Goal: Task Accomplishment & Management: Manage account settings

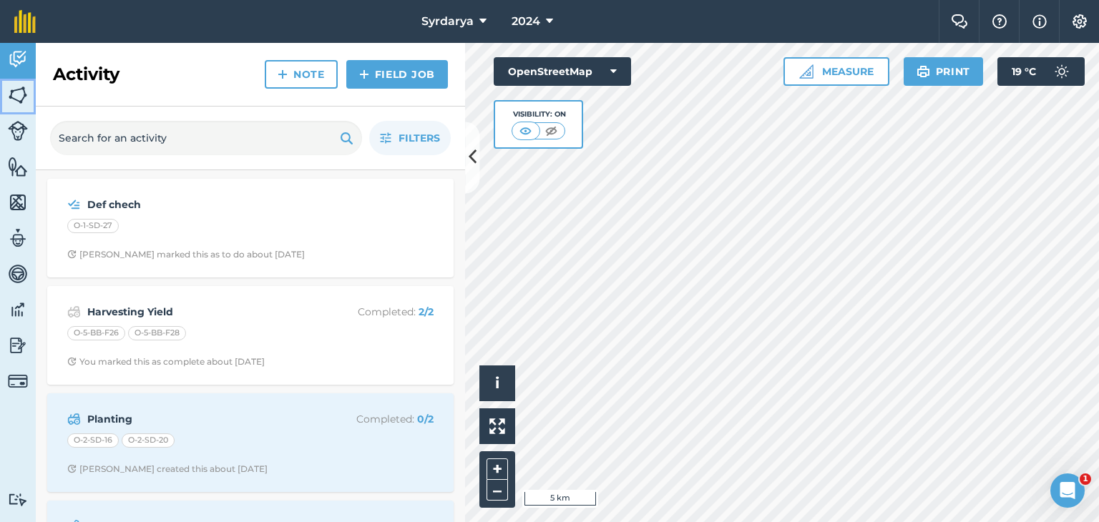
click at [26, 99] on img at bounding box center [18, 94] width 20 height 21
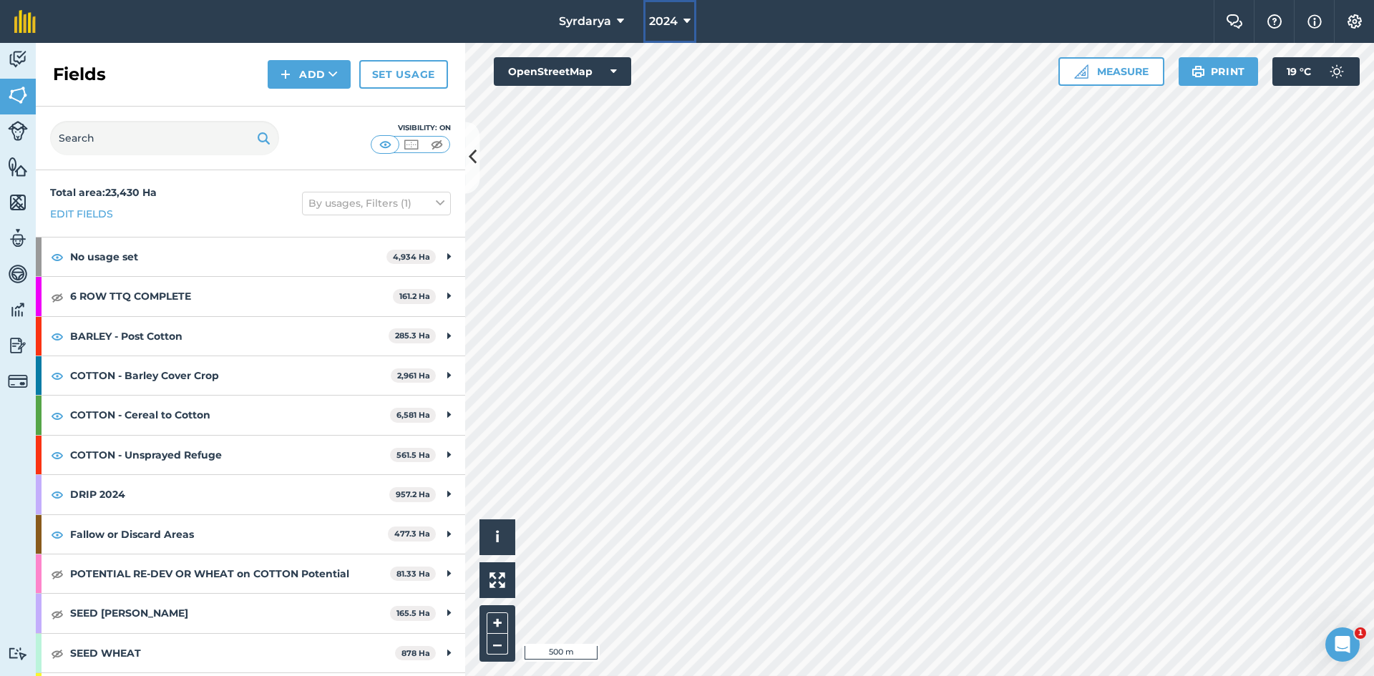
drag, startPoint x: 678, startPoint y: 21, endPoint x: 678, endPoint y: 39, distance: 17.9
click at [678, 21] on button "2024" at bounding box center [669, 21] width 53 height 43
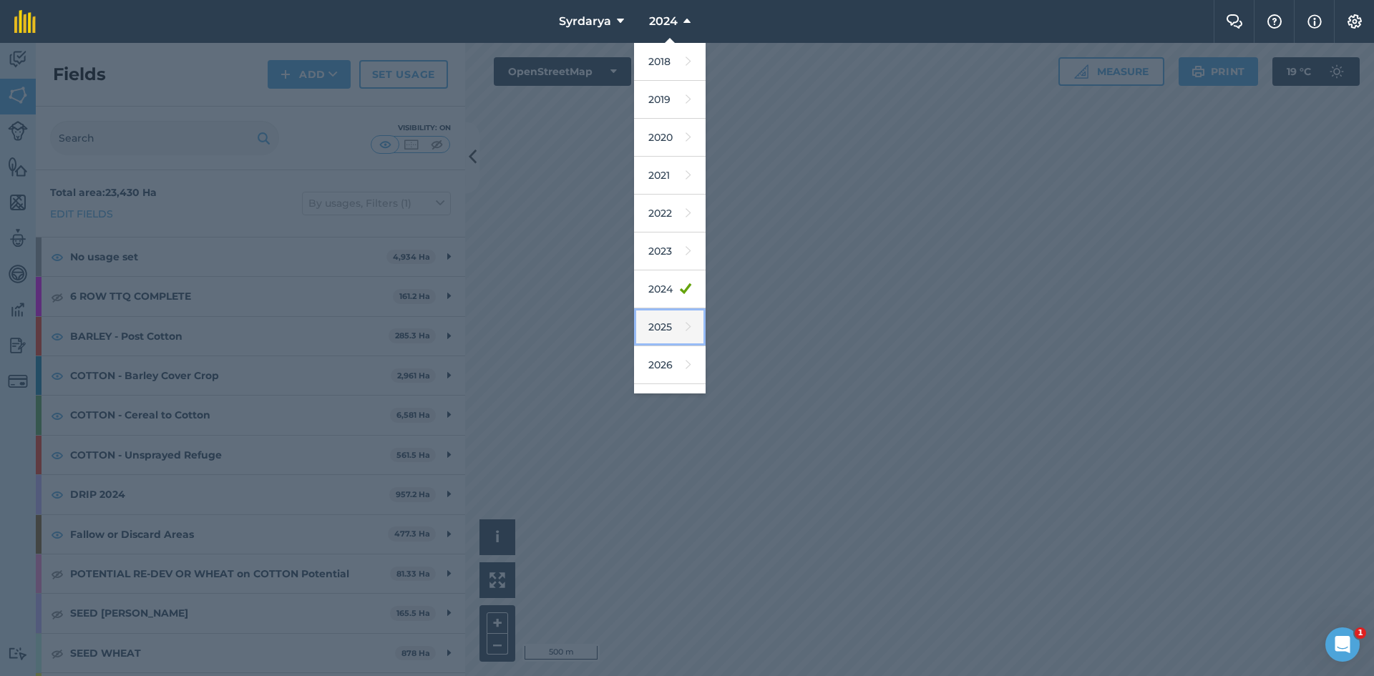
click at [661, 320] on link "2025" at bounding box center [670, 327] width 72 height 38
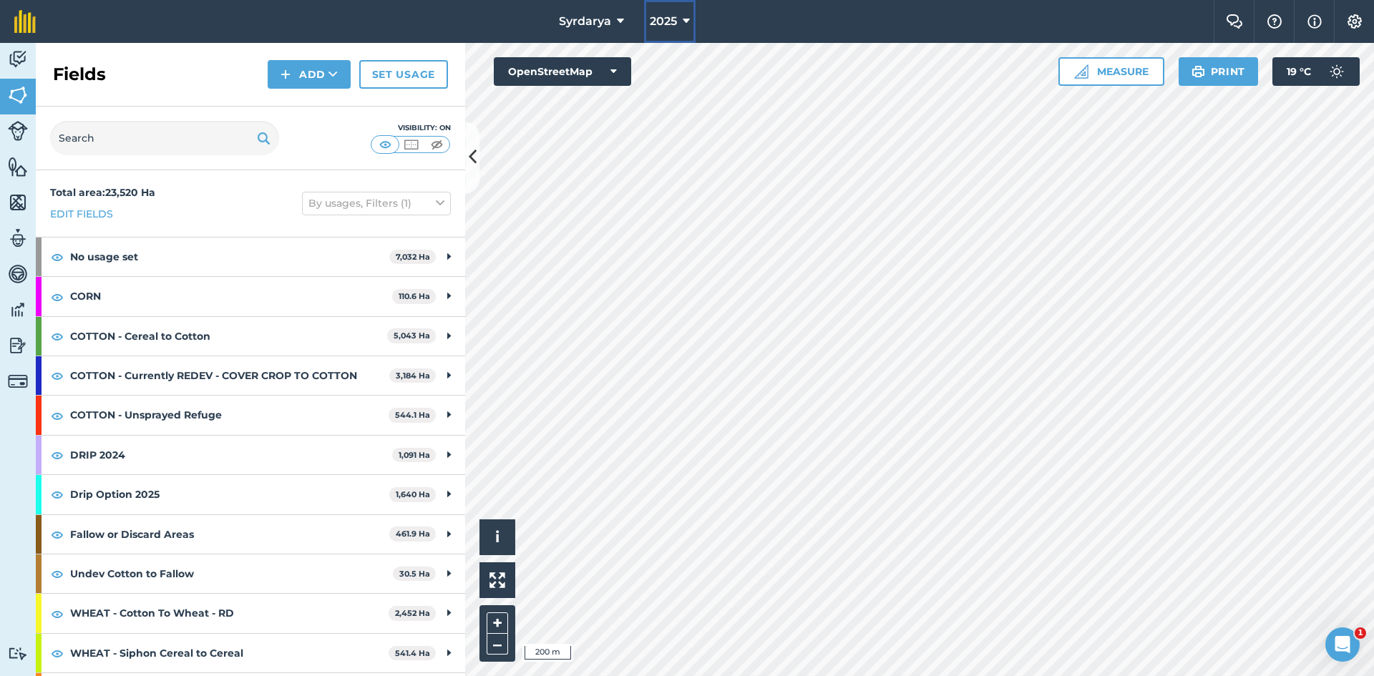
click at [671, 19] on span "2025" at bounding box center [663, 21] width 27 height 17
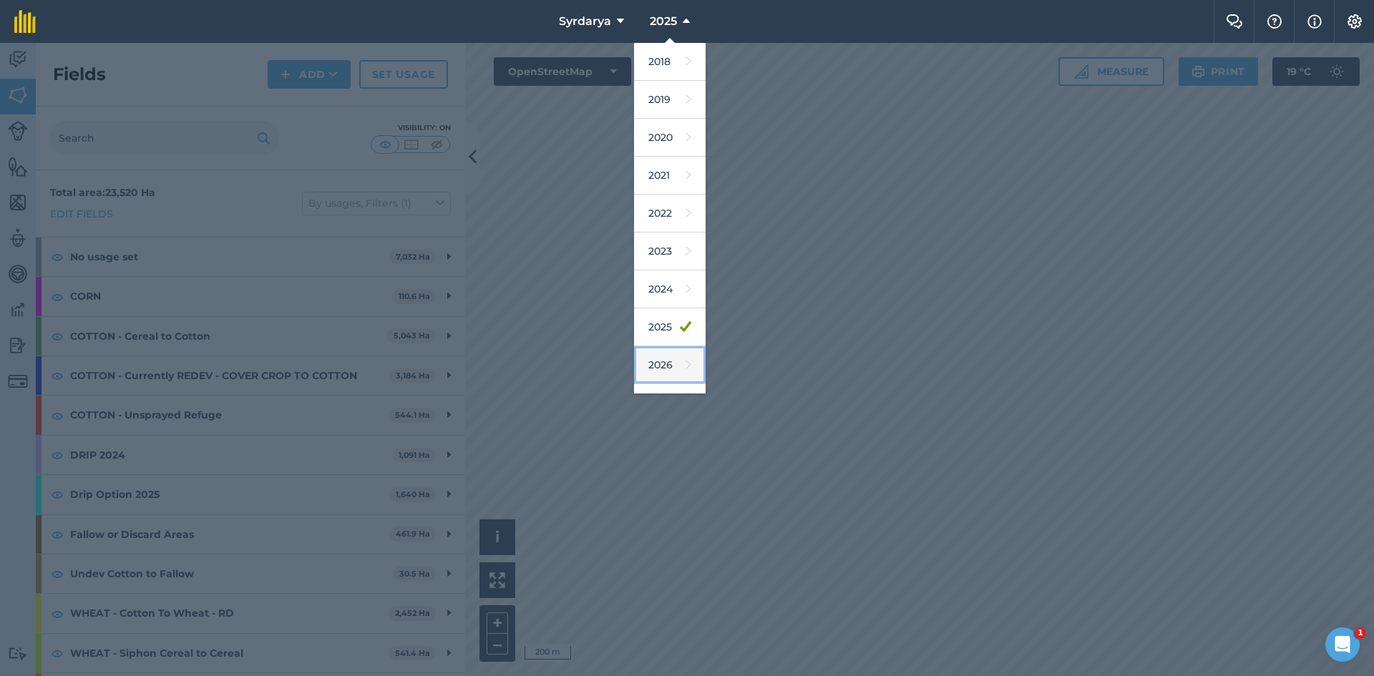
click at [670, 364] on link "2026" at bounding box center [670, 365] width 72 height 38
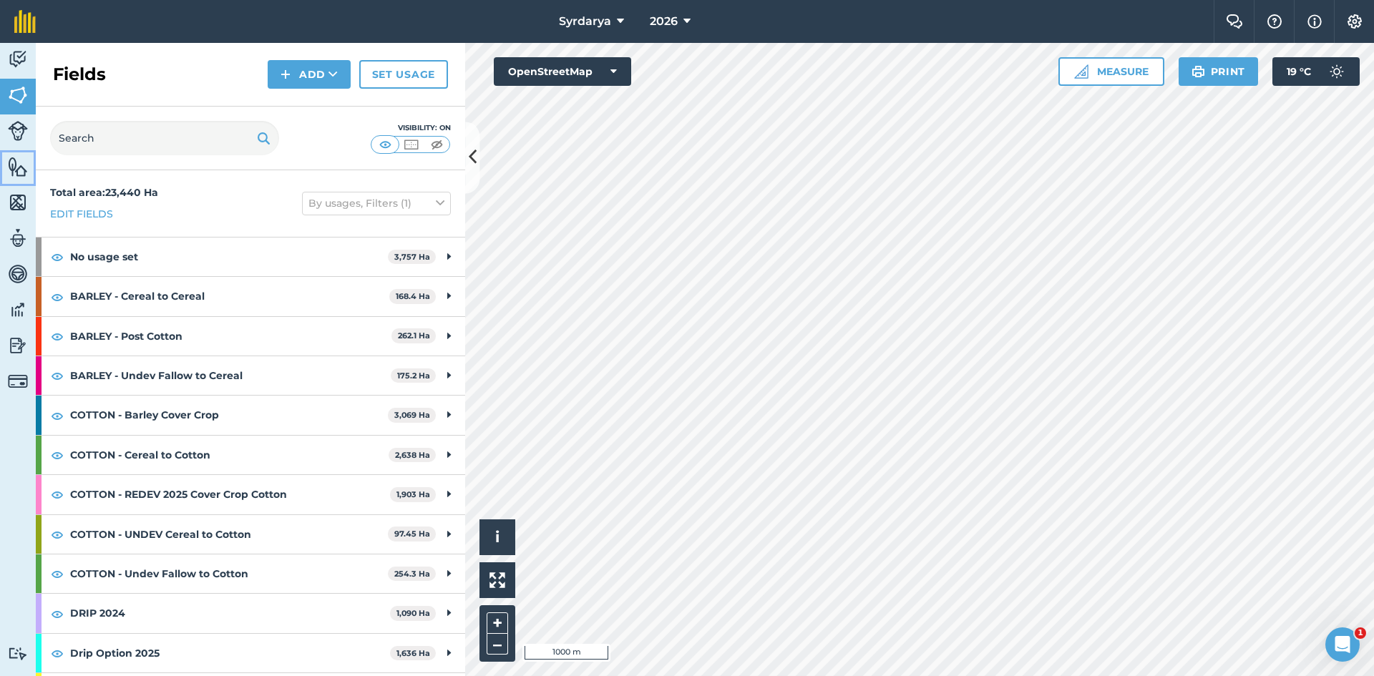
click at [21, 174] on img at bounding box center [18, 166] width 20 height 21
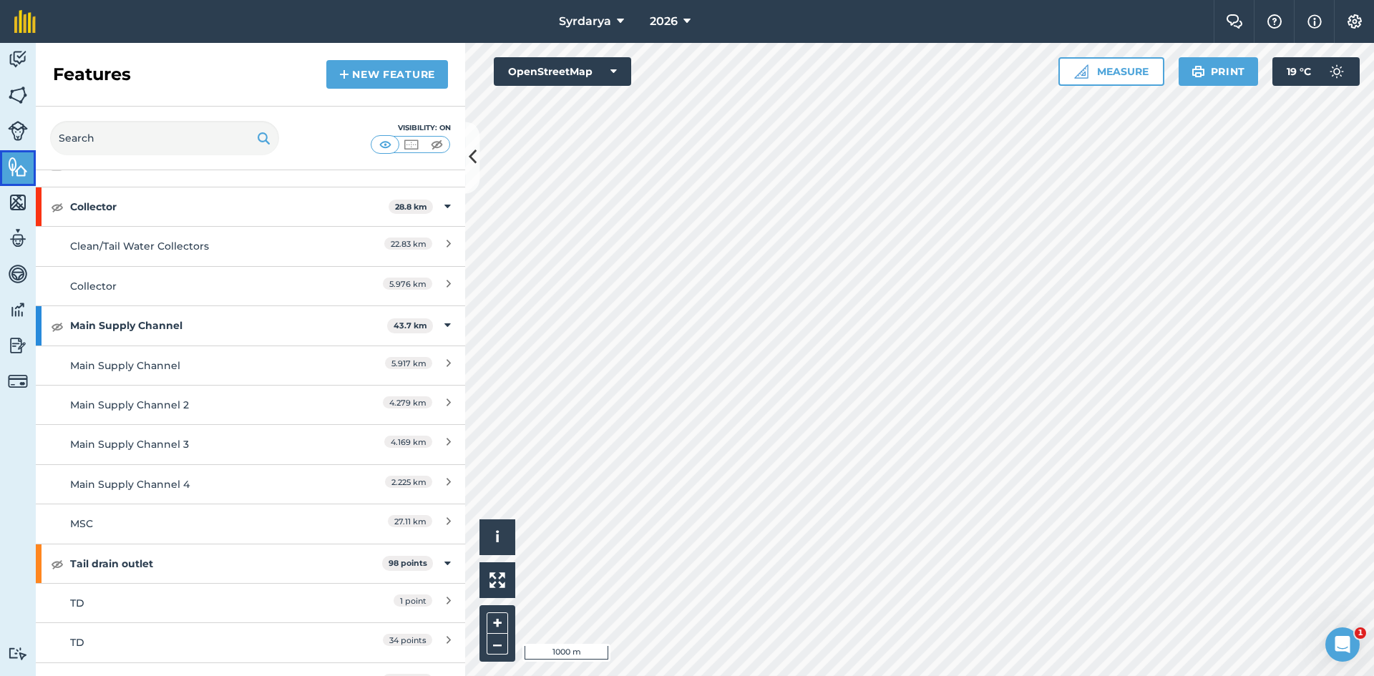
scroll to position [53, 0]
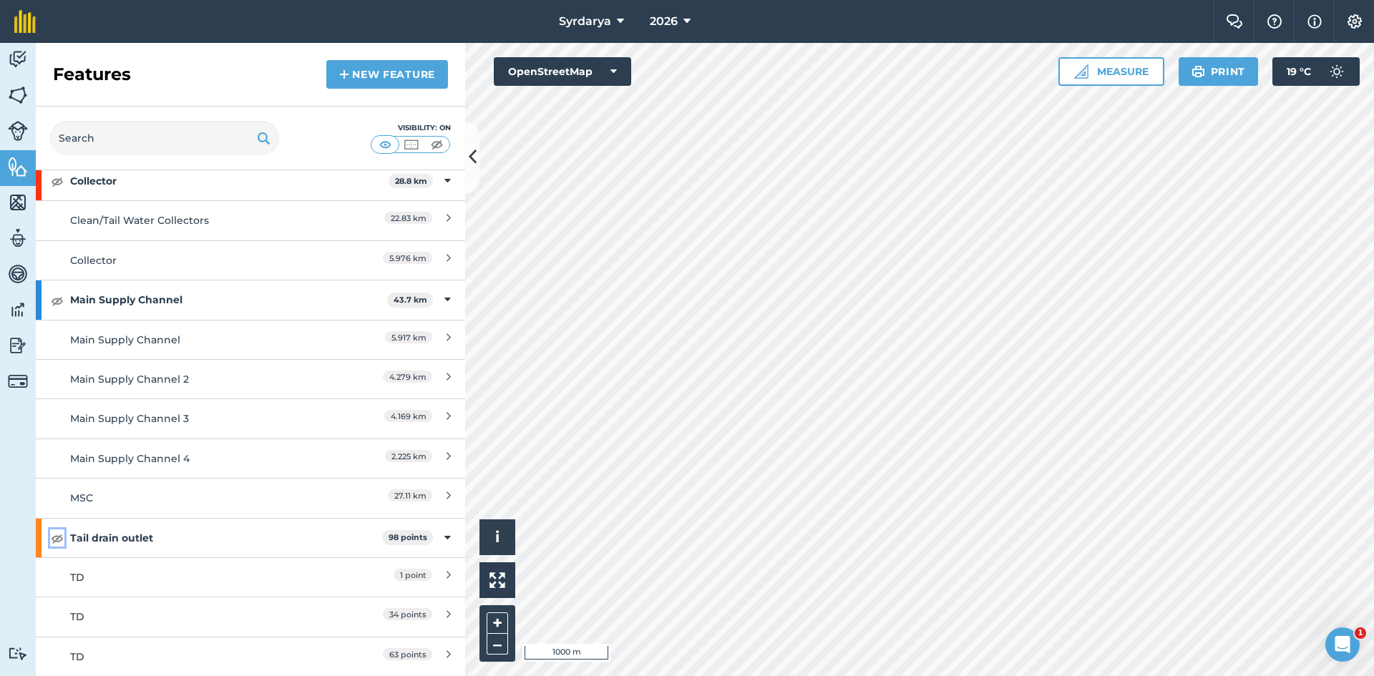
click at [55, 522] on img at bounding box center [57, 538] width 13 height 17
click at [54, 303] on img at bounding box center [57, 300] width 13 height 17
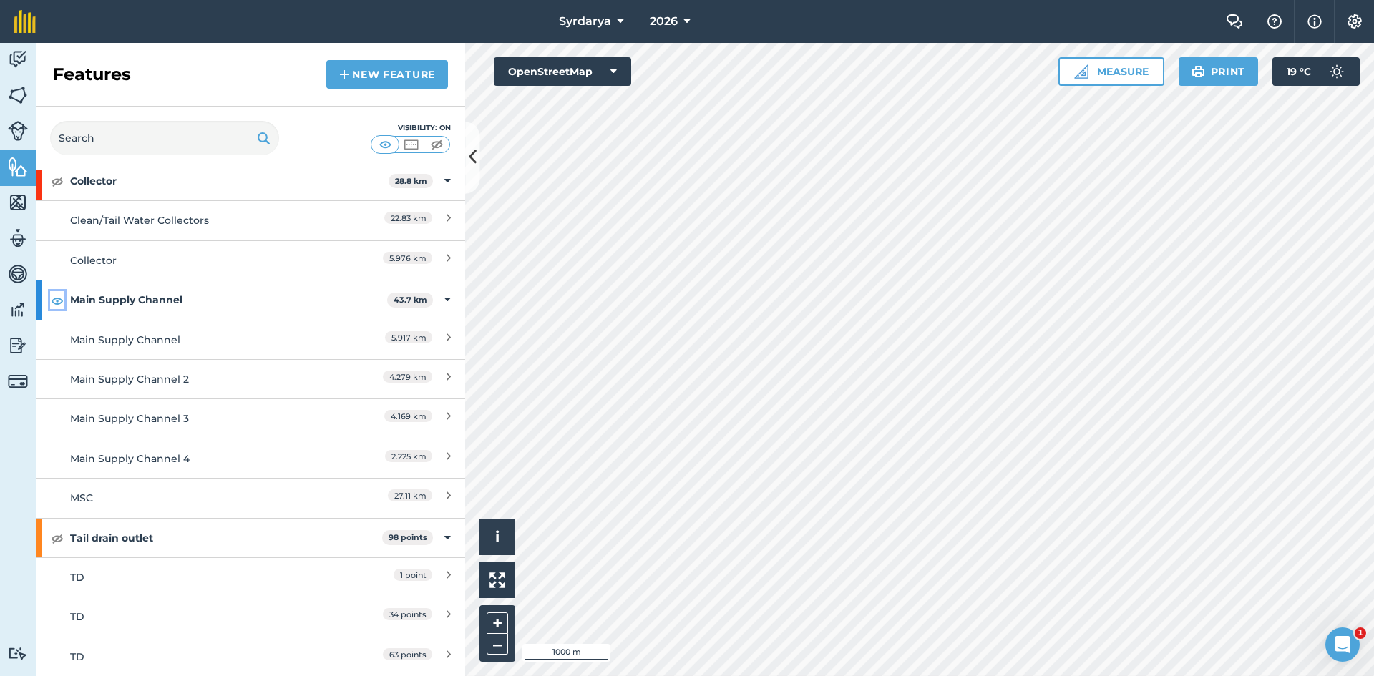
click at [54, 303] on img at bounding box center [57, 300] width 13 height 17
click at [23, 96] on img at bounding box center [18, 94] width 20 height 21
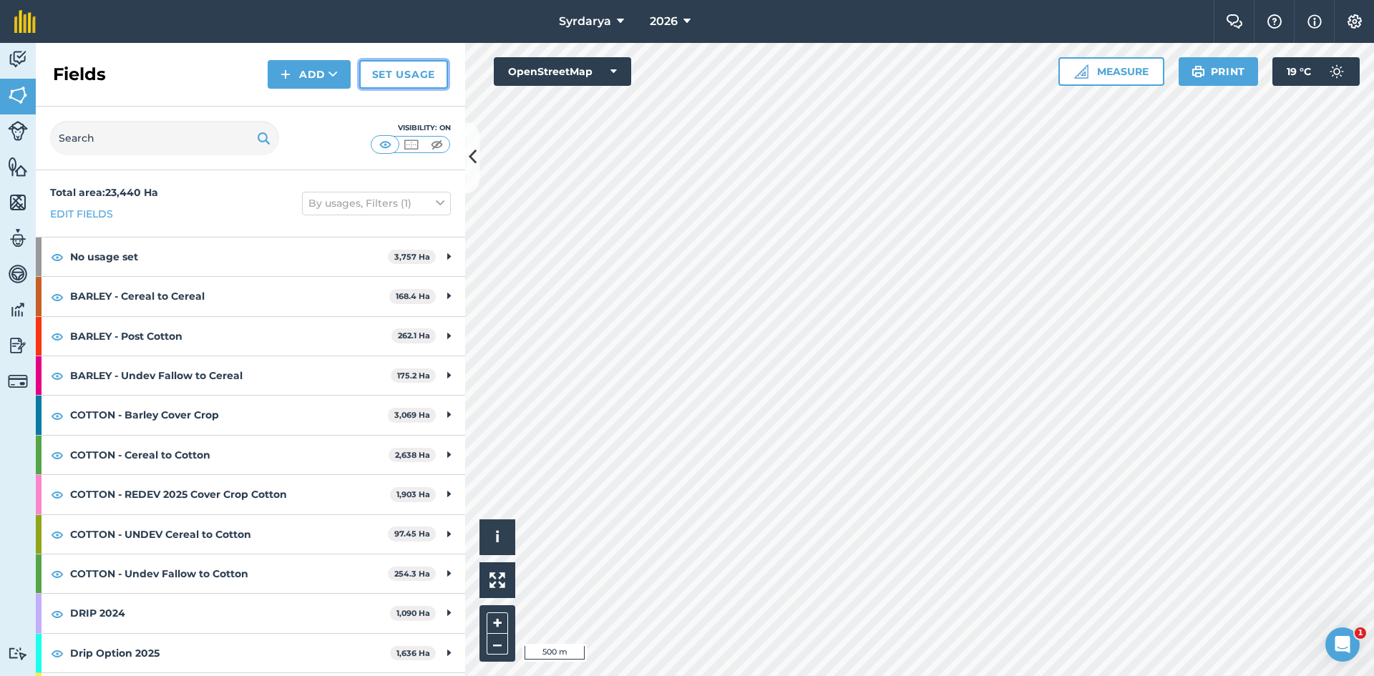
click at [413, 76] on link "Set usage" at bounding box center [403, 74] width 89 height 29
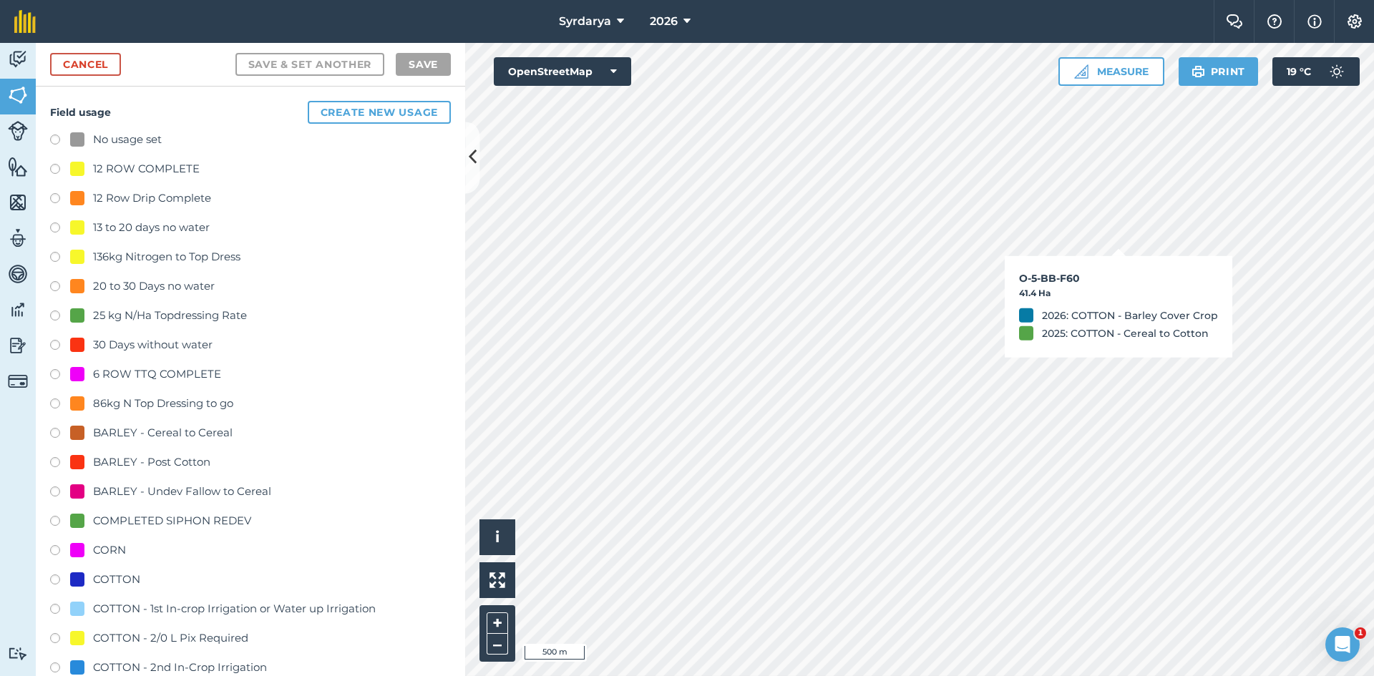
checkbox input "true"
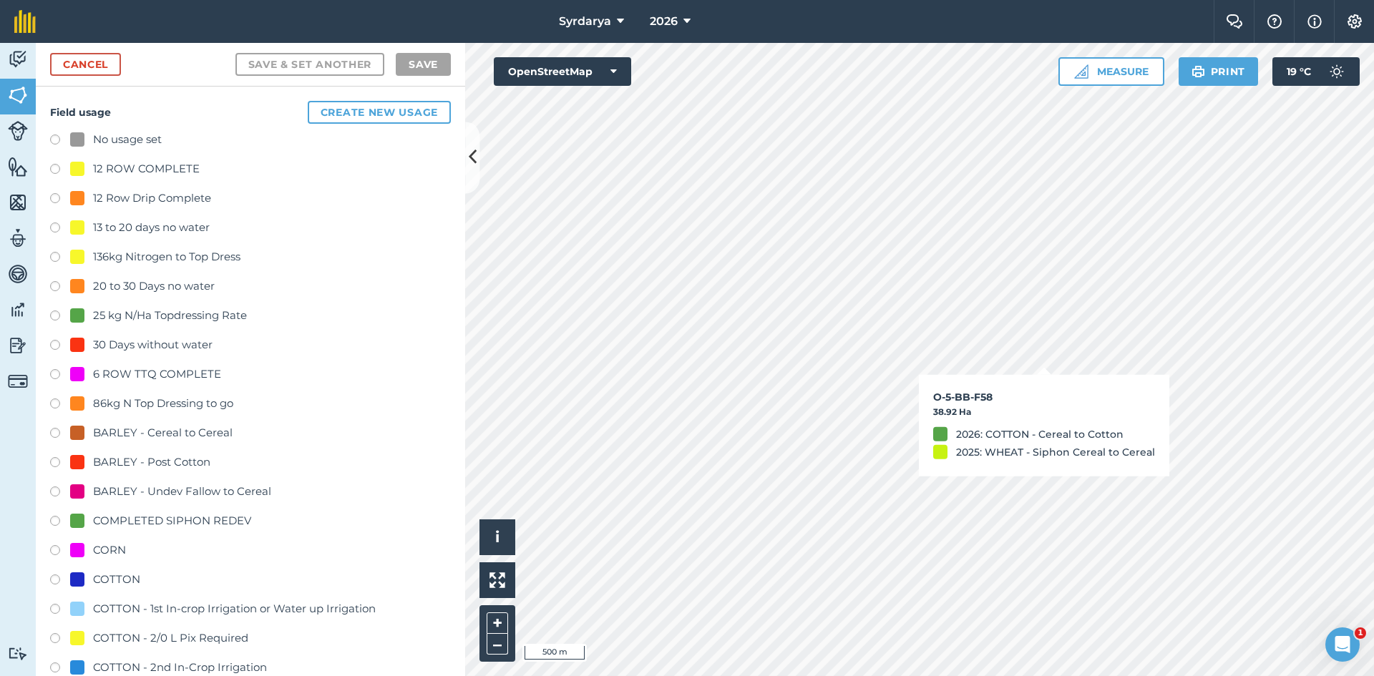
checkbox input "true"
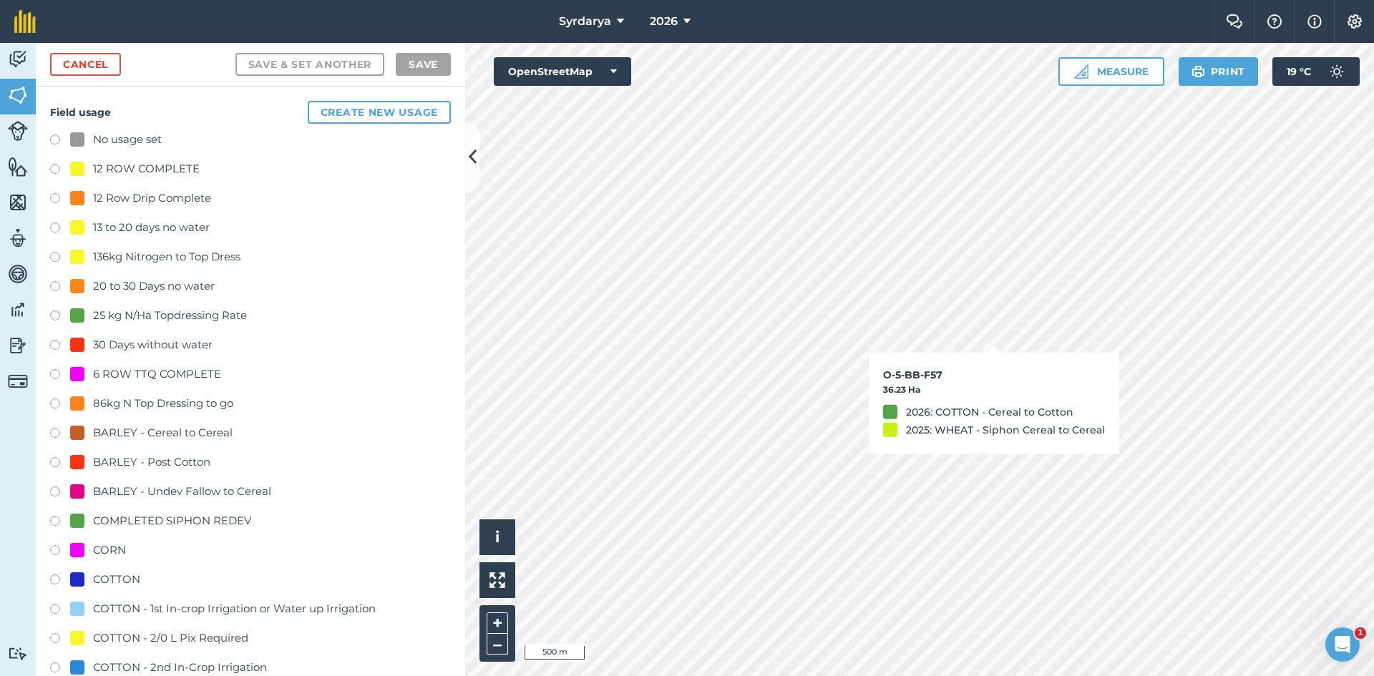
checkbox input "true"
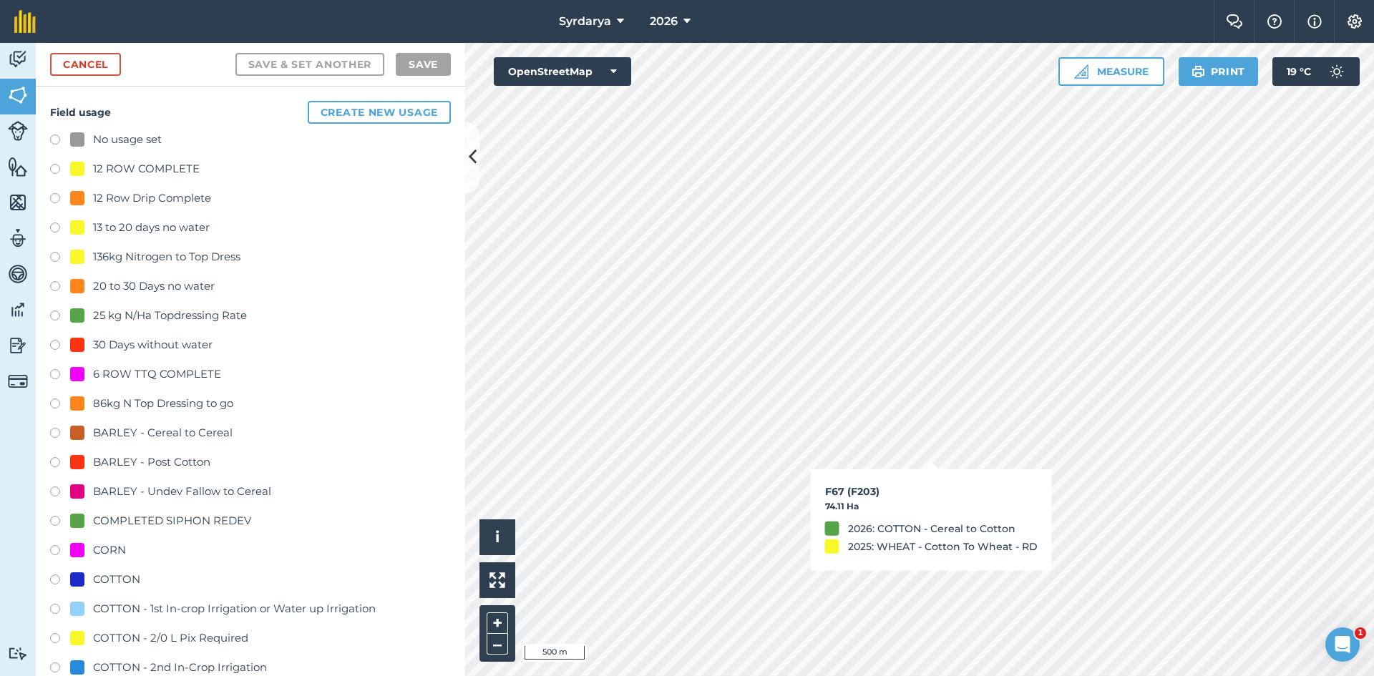
checkbox input "true"
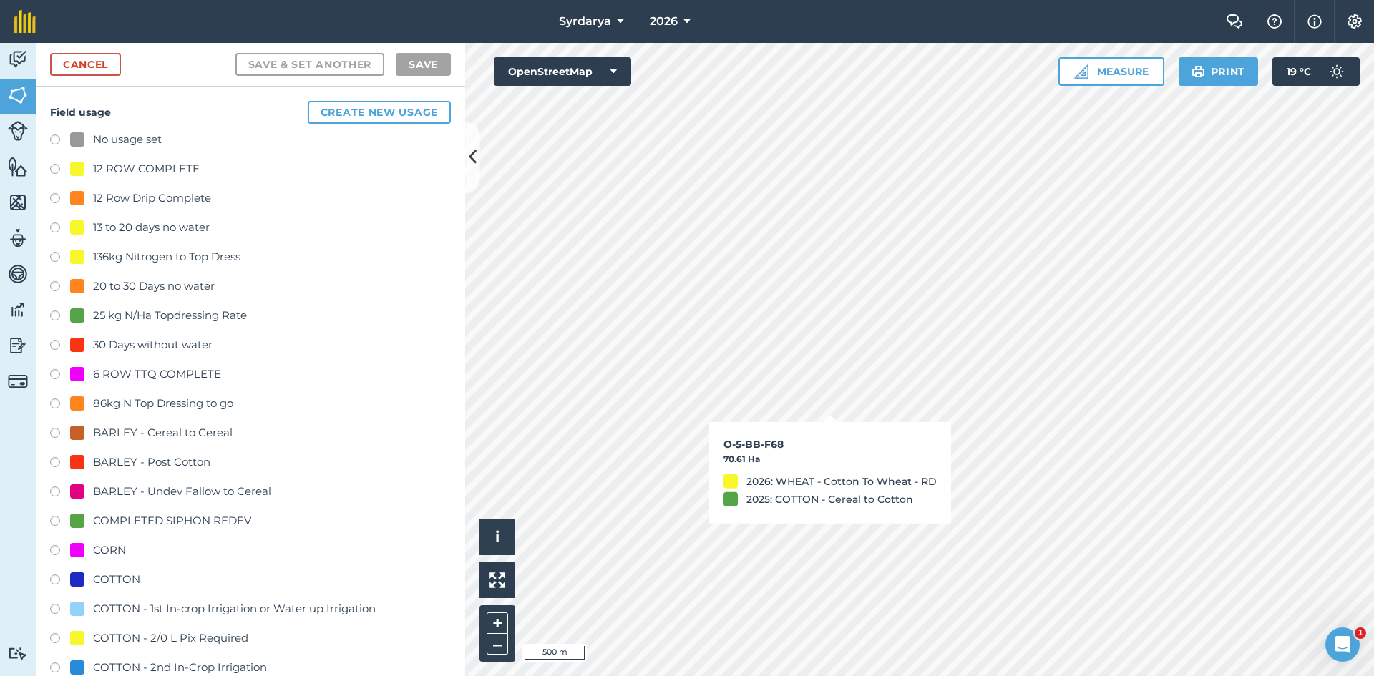
checkbox input "true"
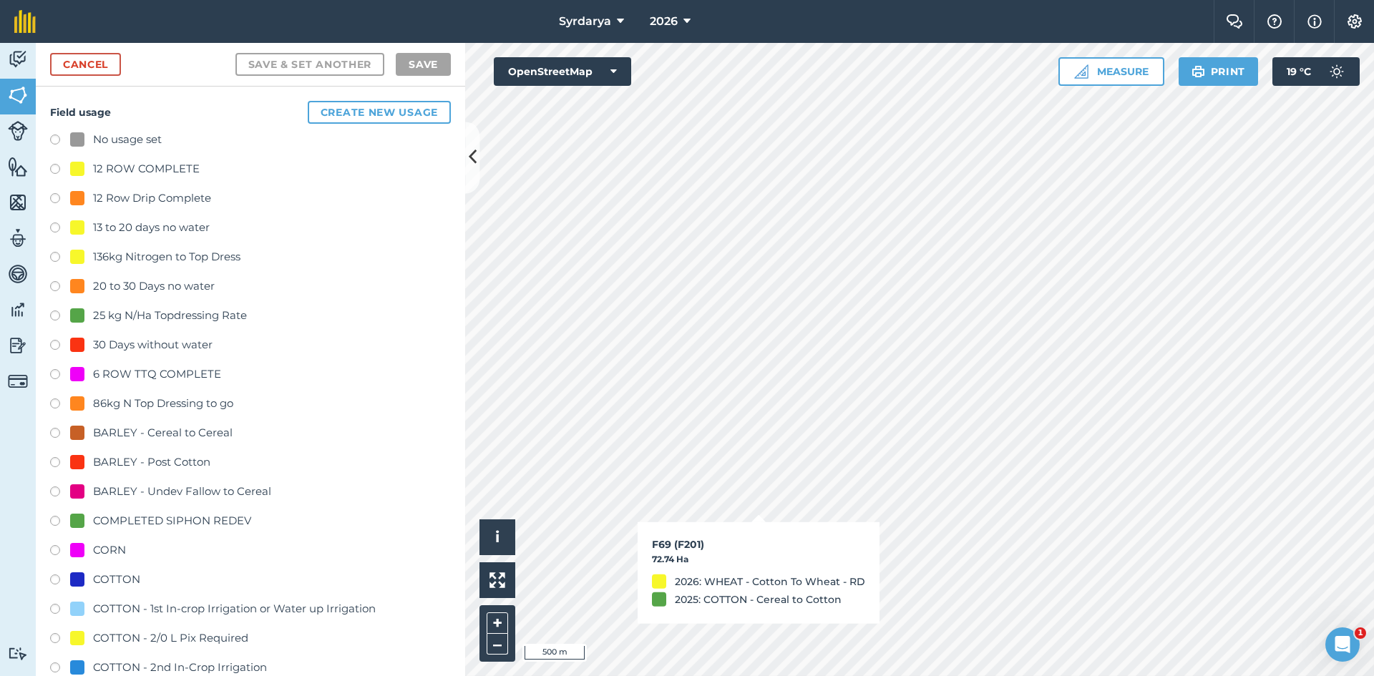
checkbox input "true"
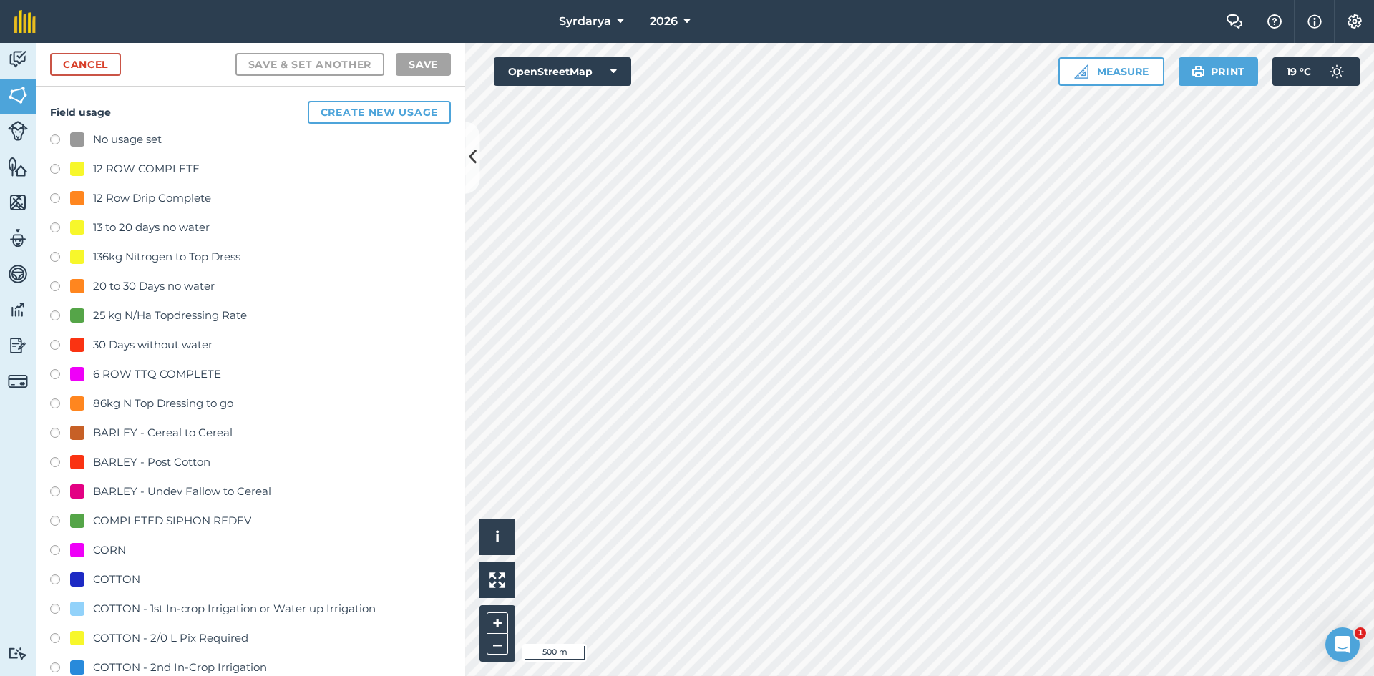
click at [55, 140] on label at bounding box center [60, 142] width 20 height 14
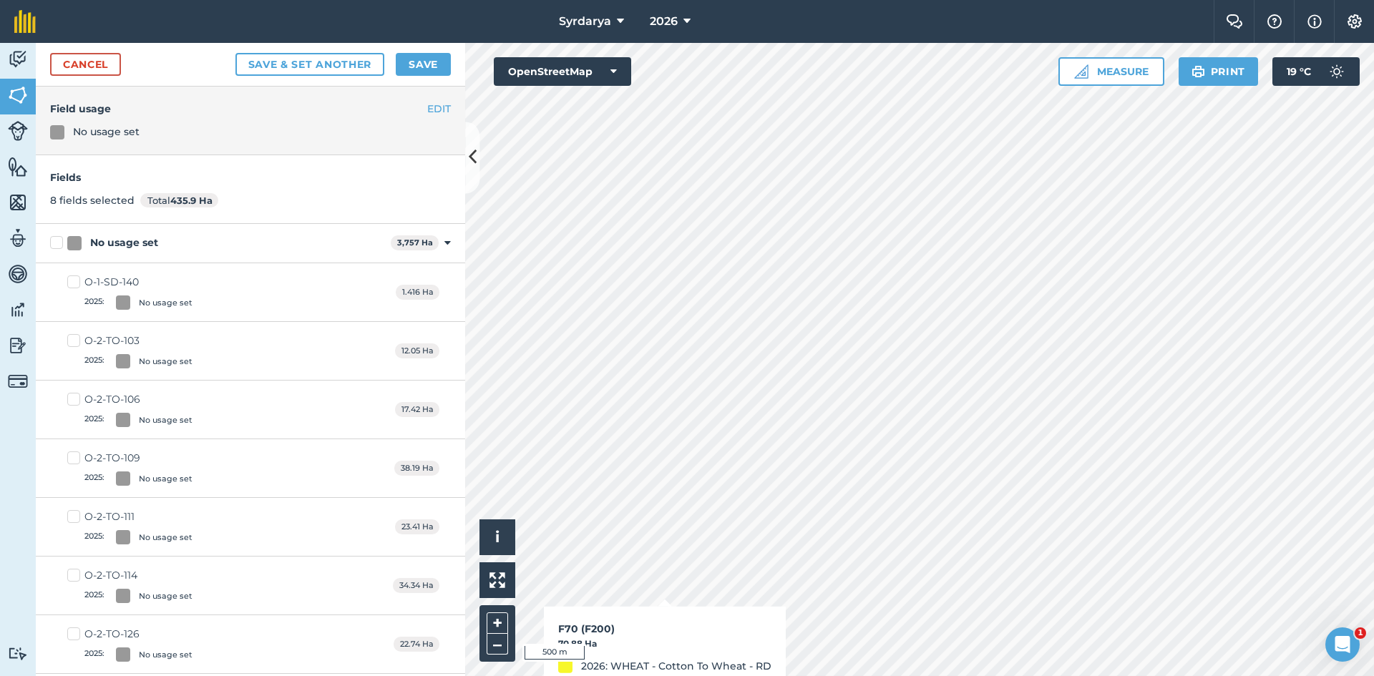
checkbox input "false"
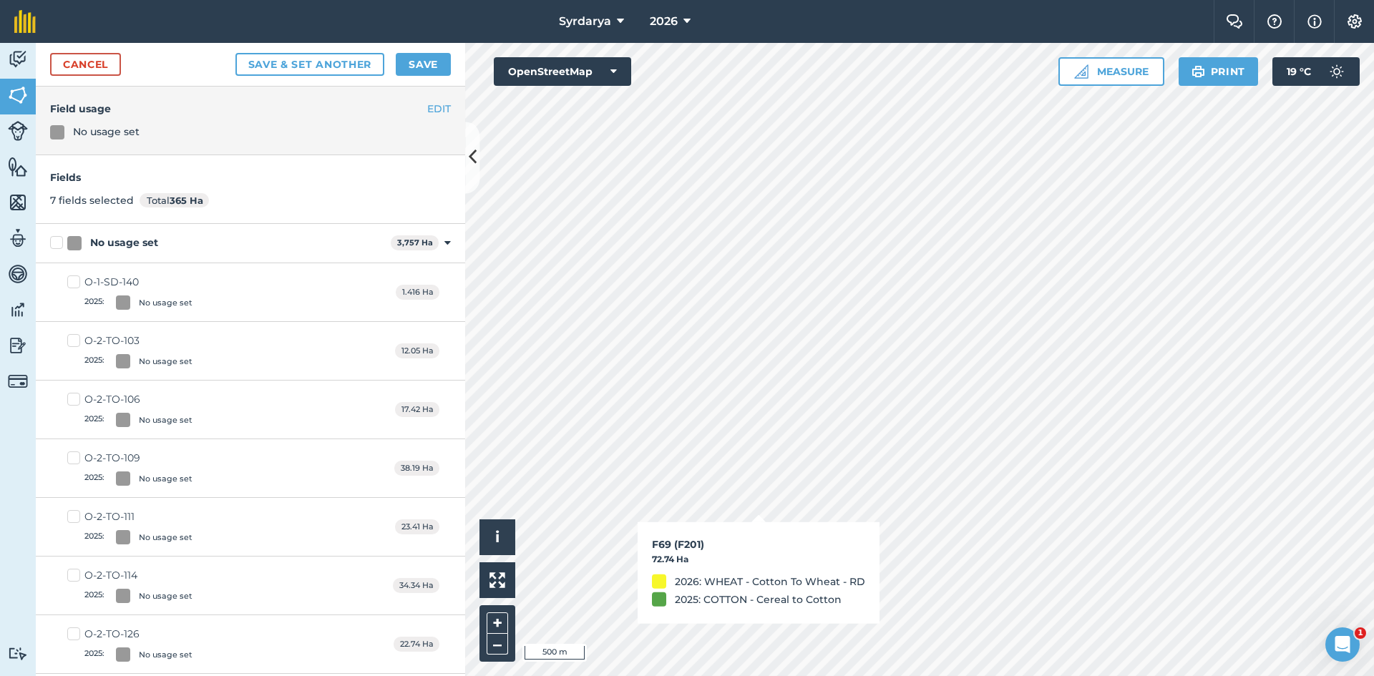
checkbox input "false"
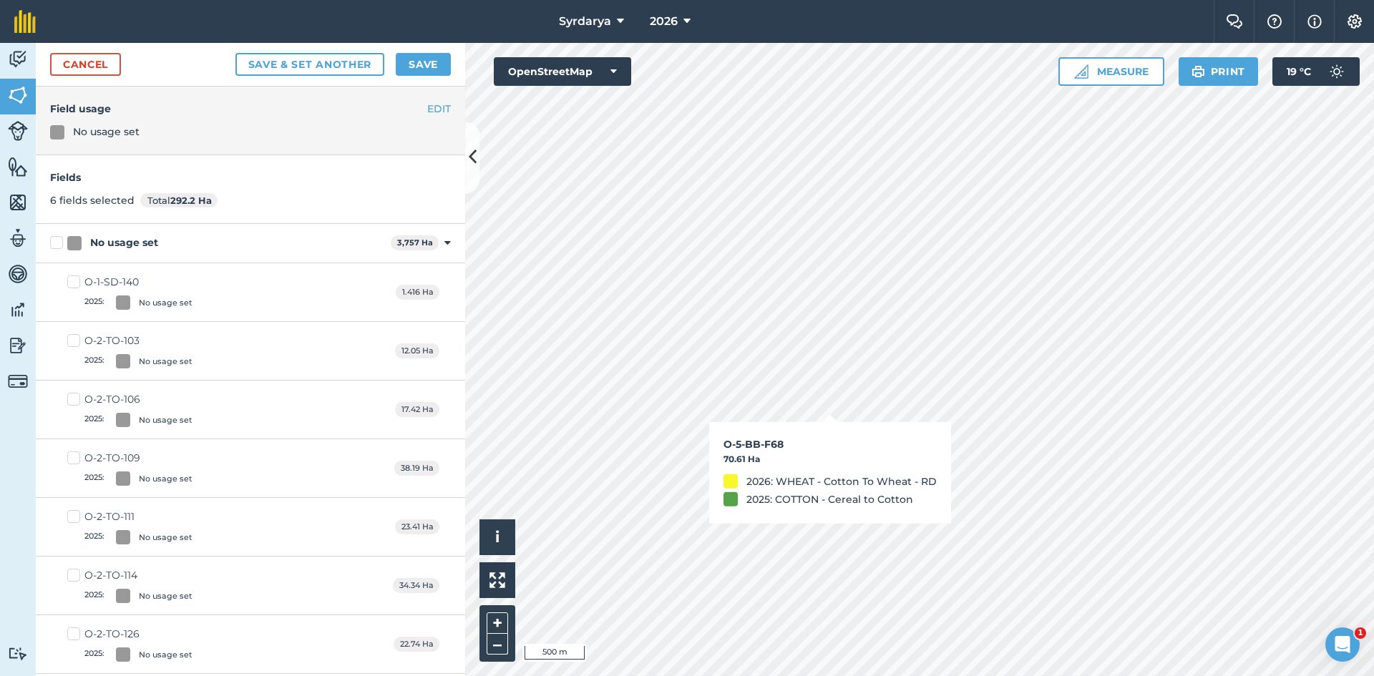
checkbox input "false"
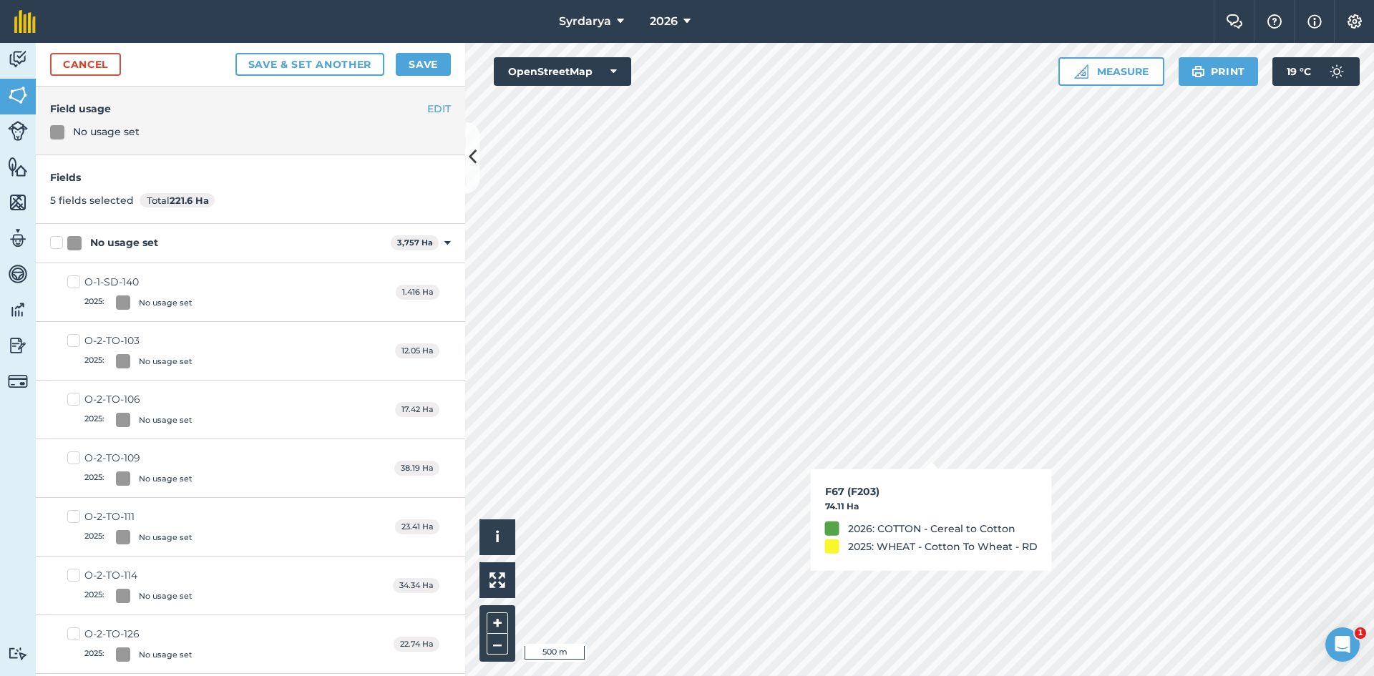
checkbox input "false"
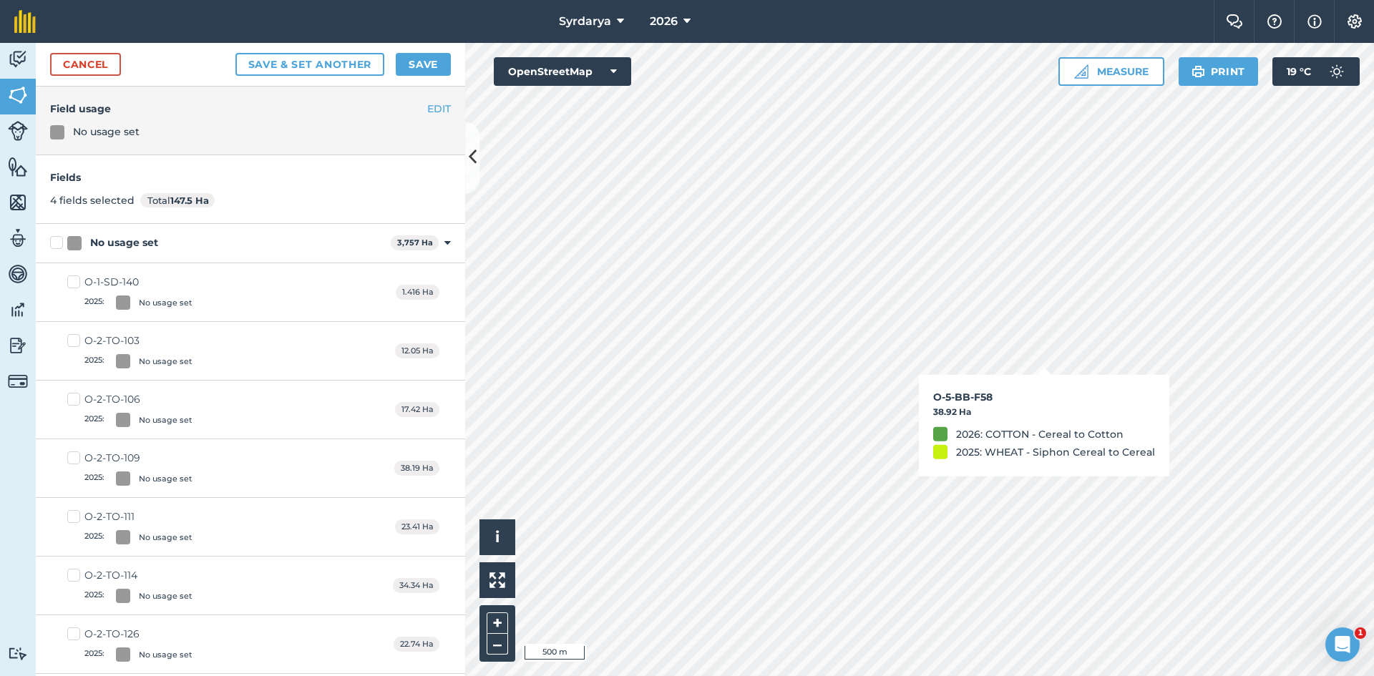
checkbox input "false"
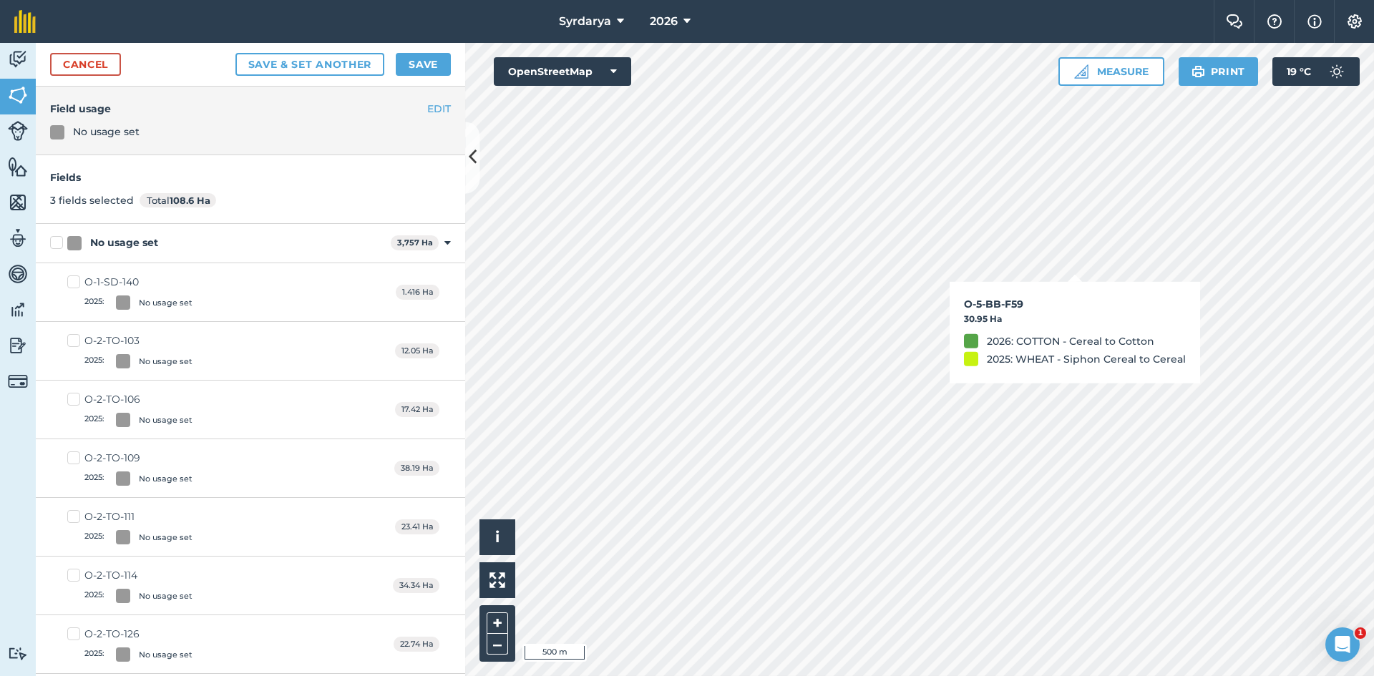
checkbox input "false"
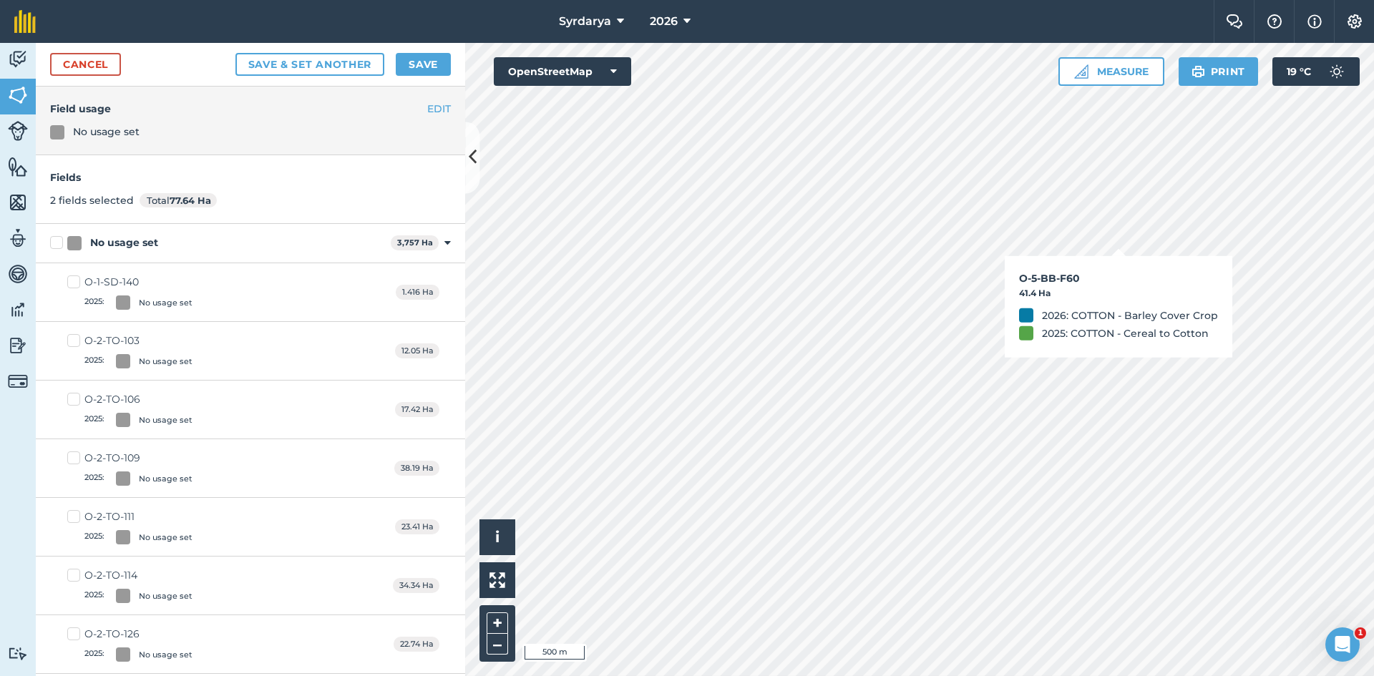
checkbox input "false"
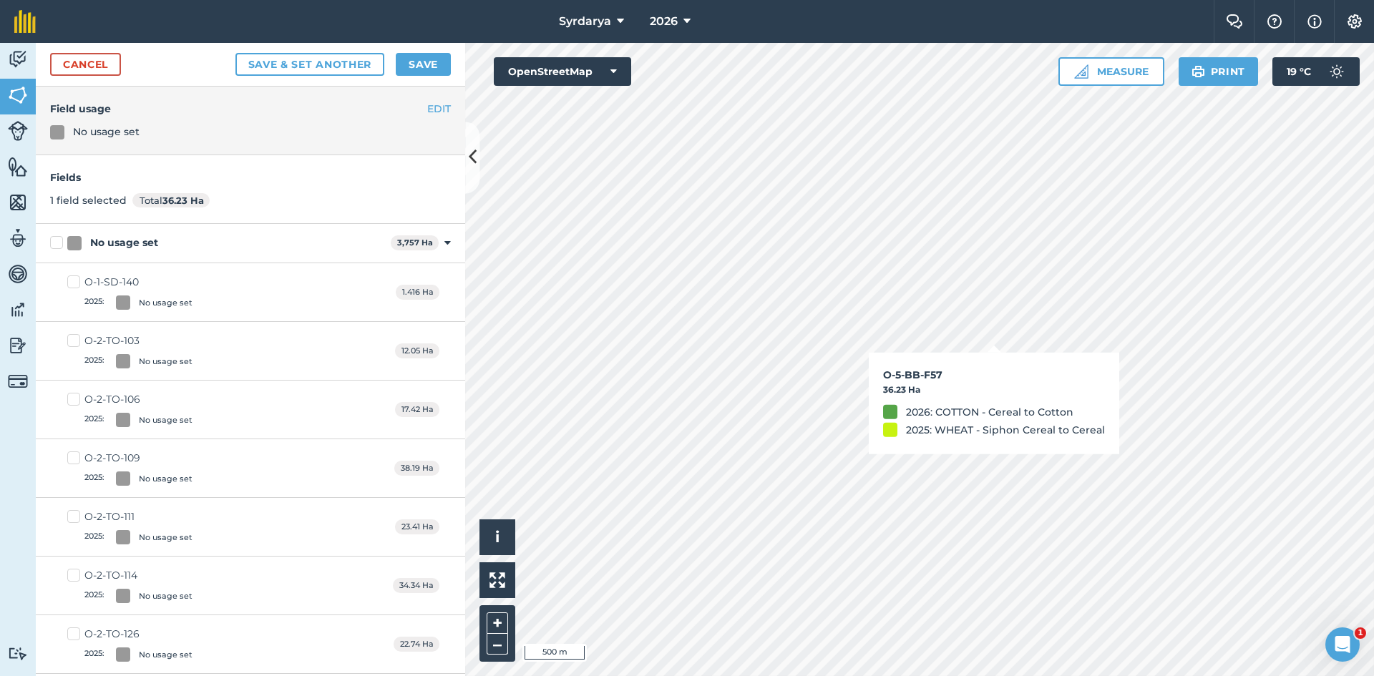
checkbox input "false"
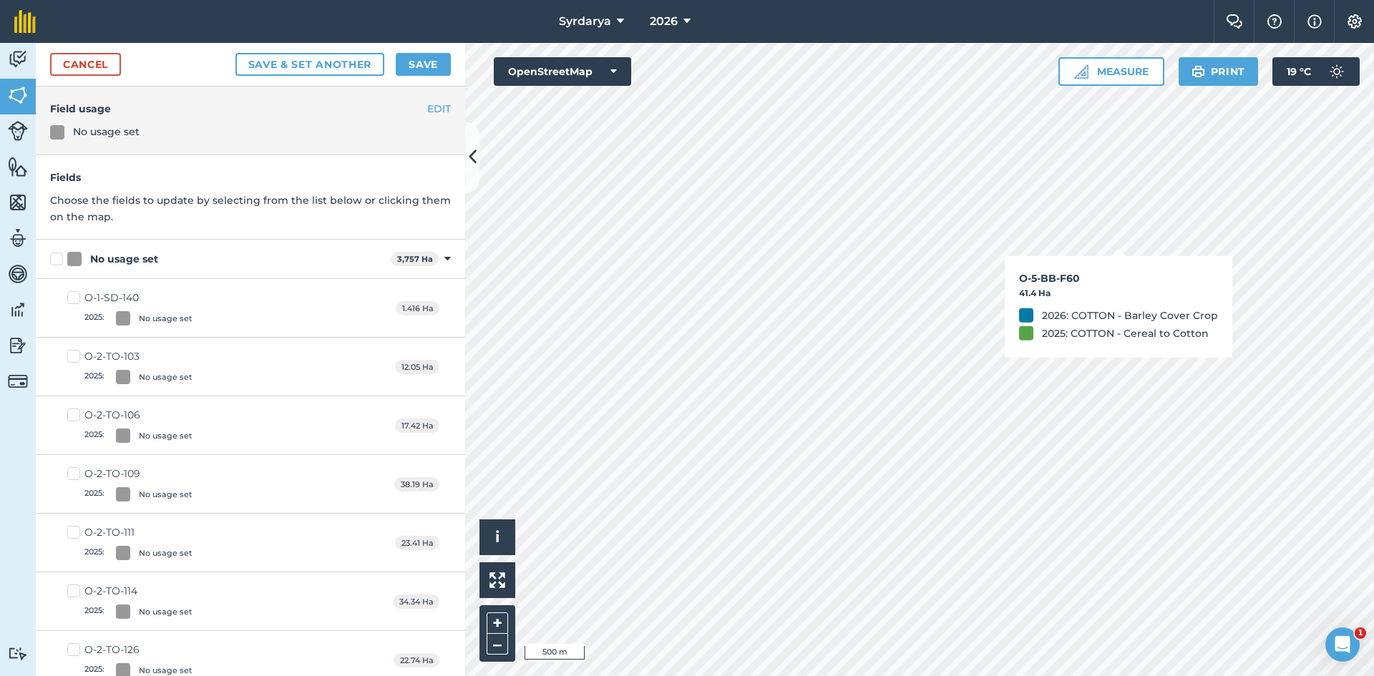
checkbox input "true"
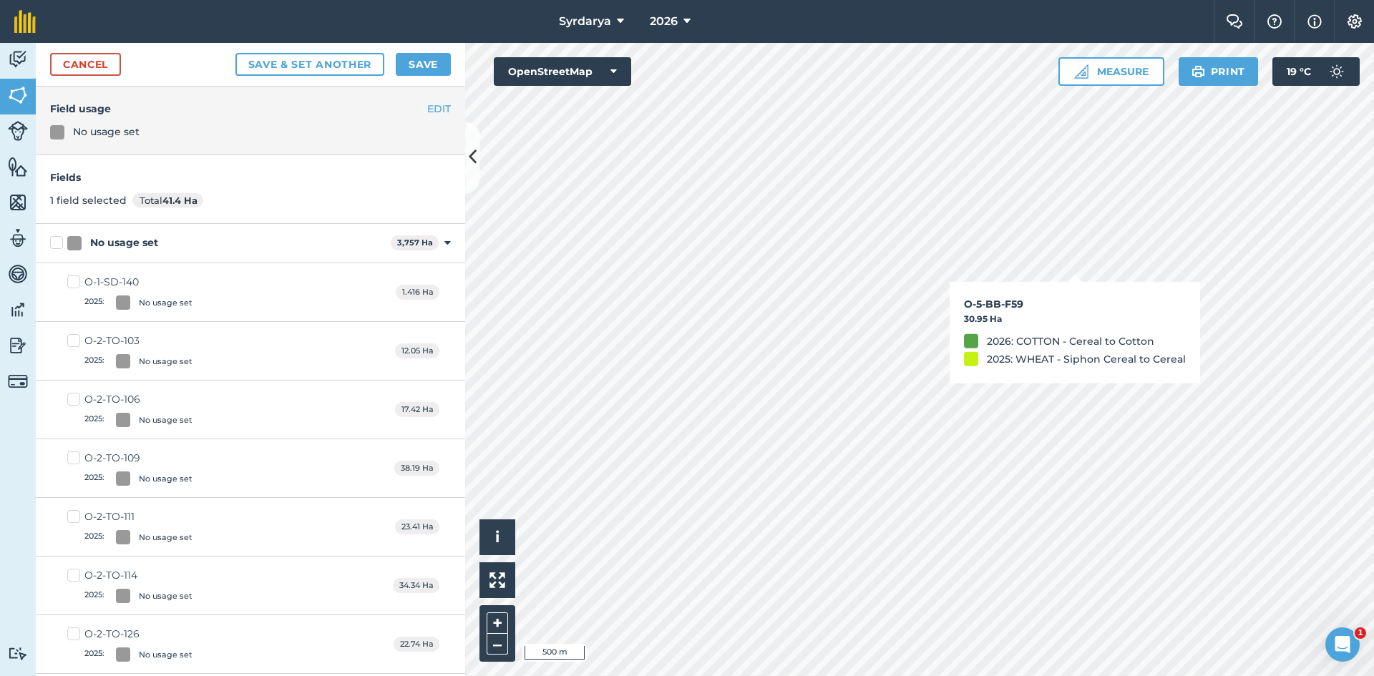
checkbox input "true"
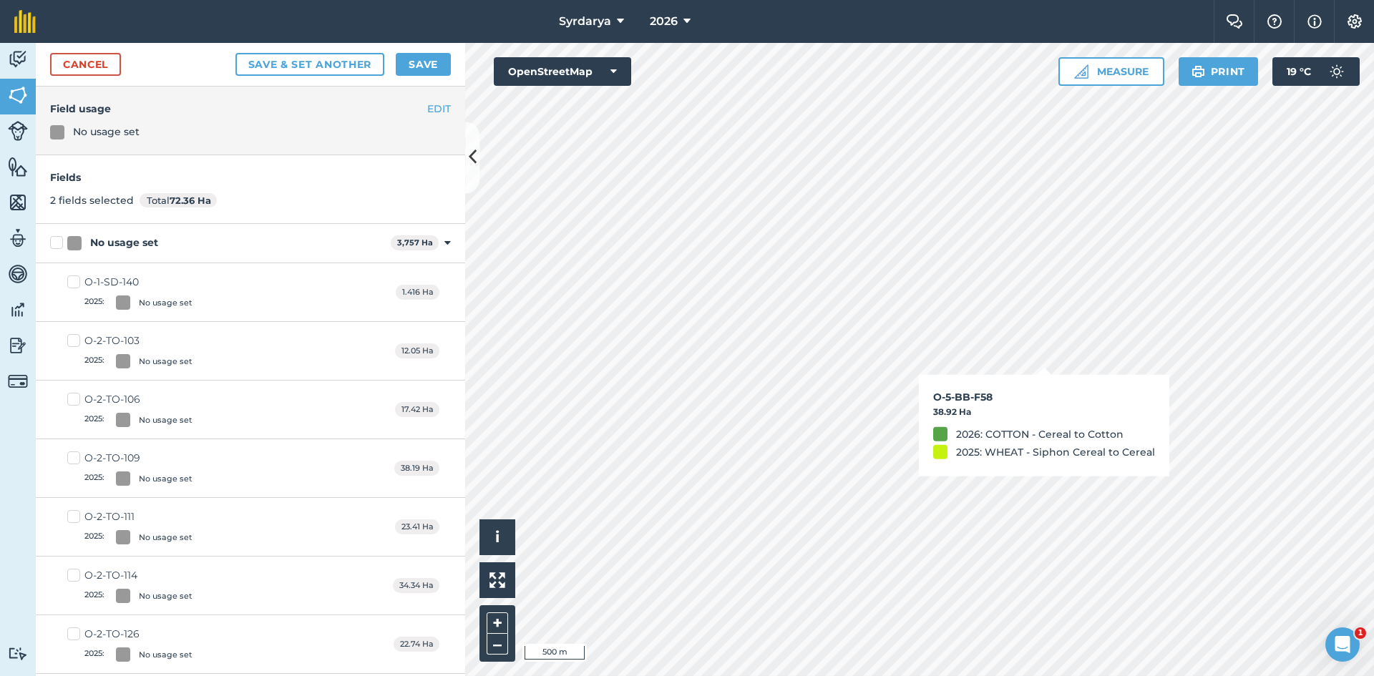
checkbox input "true"
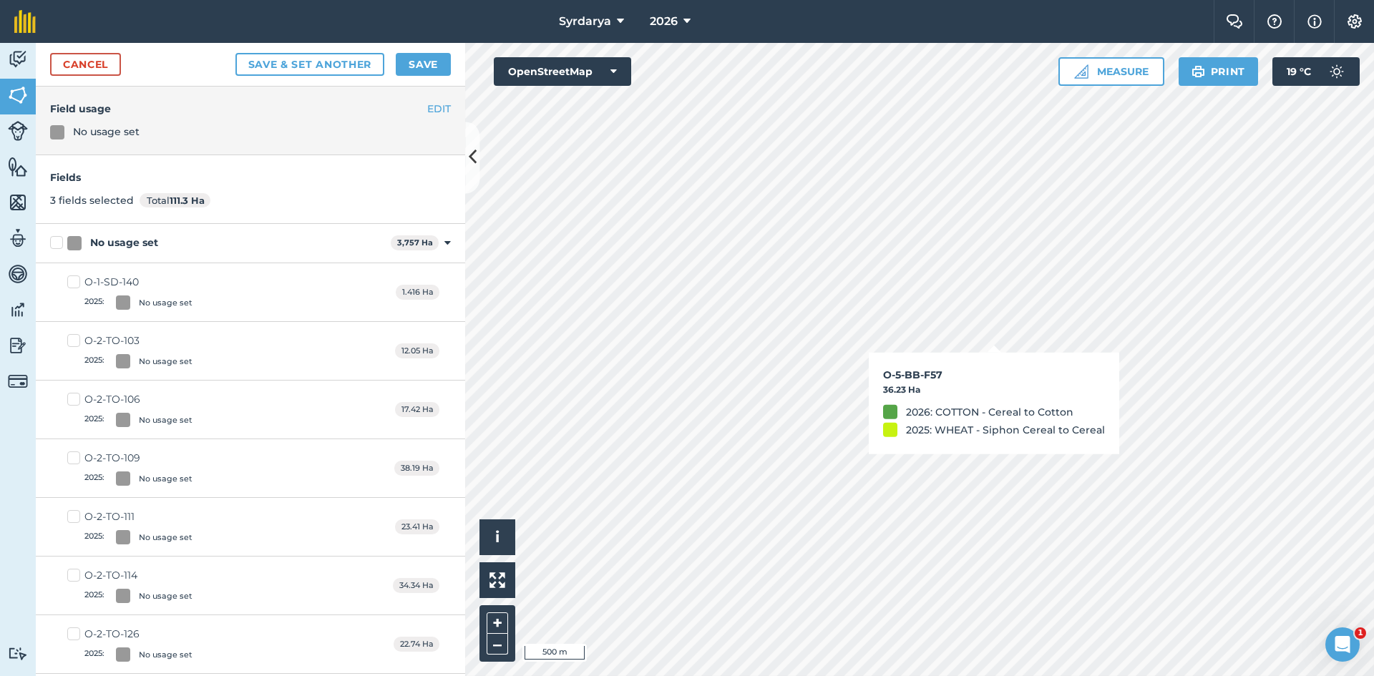
checkbox input "true"
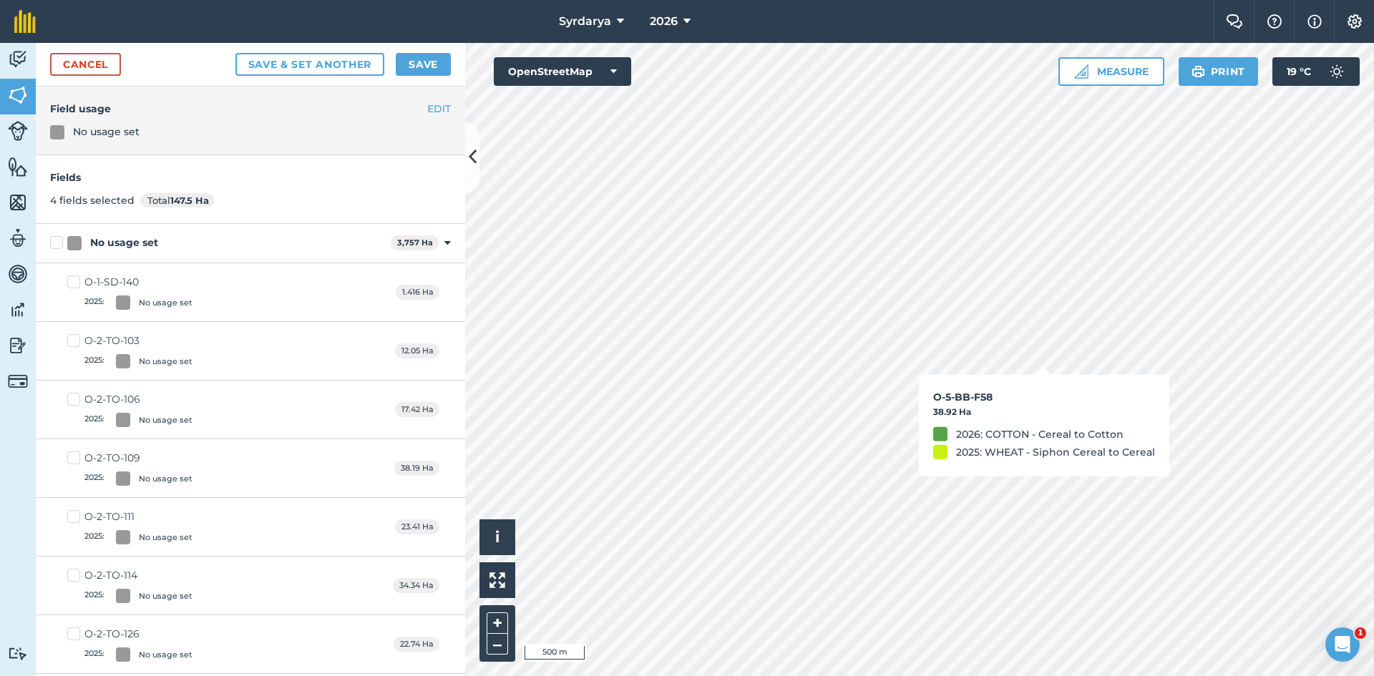
checkbox input "false"
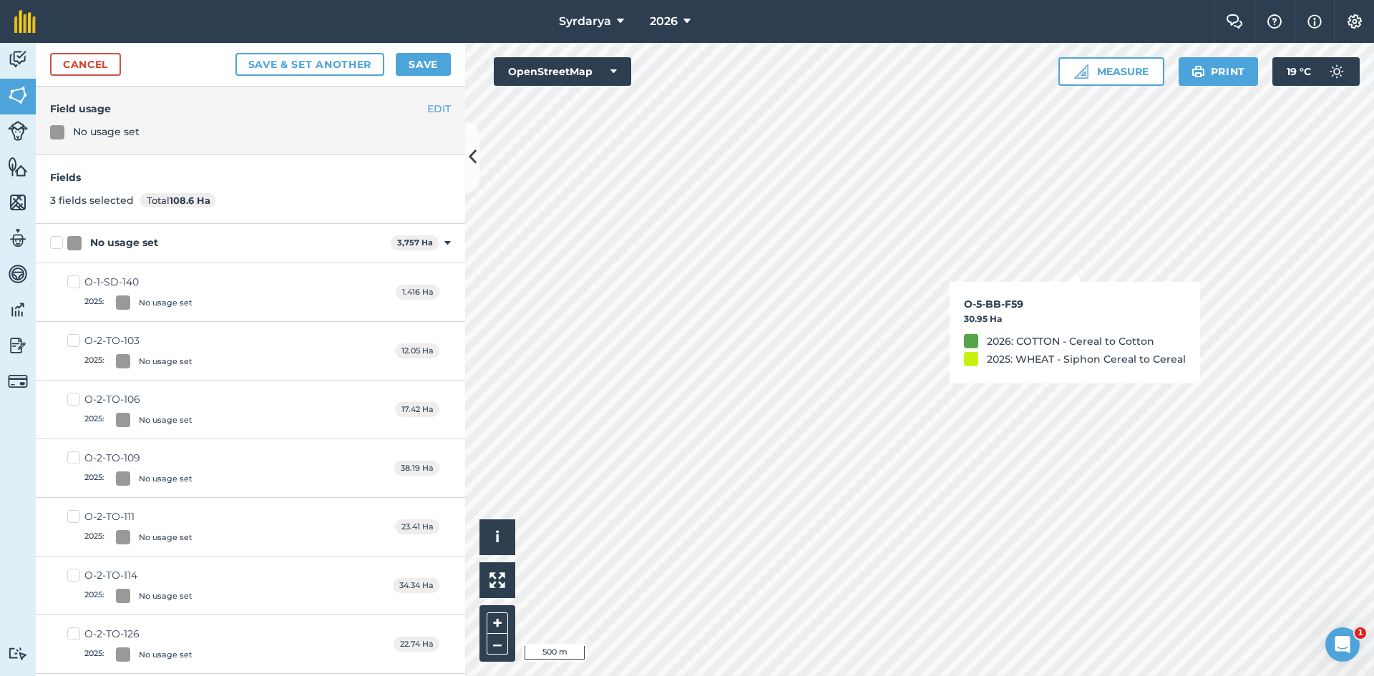
checkbox input "false"
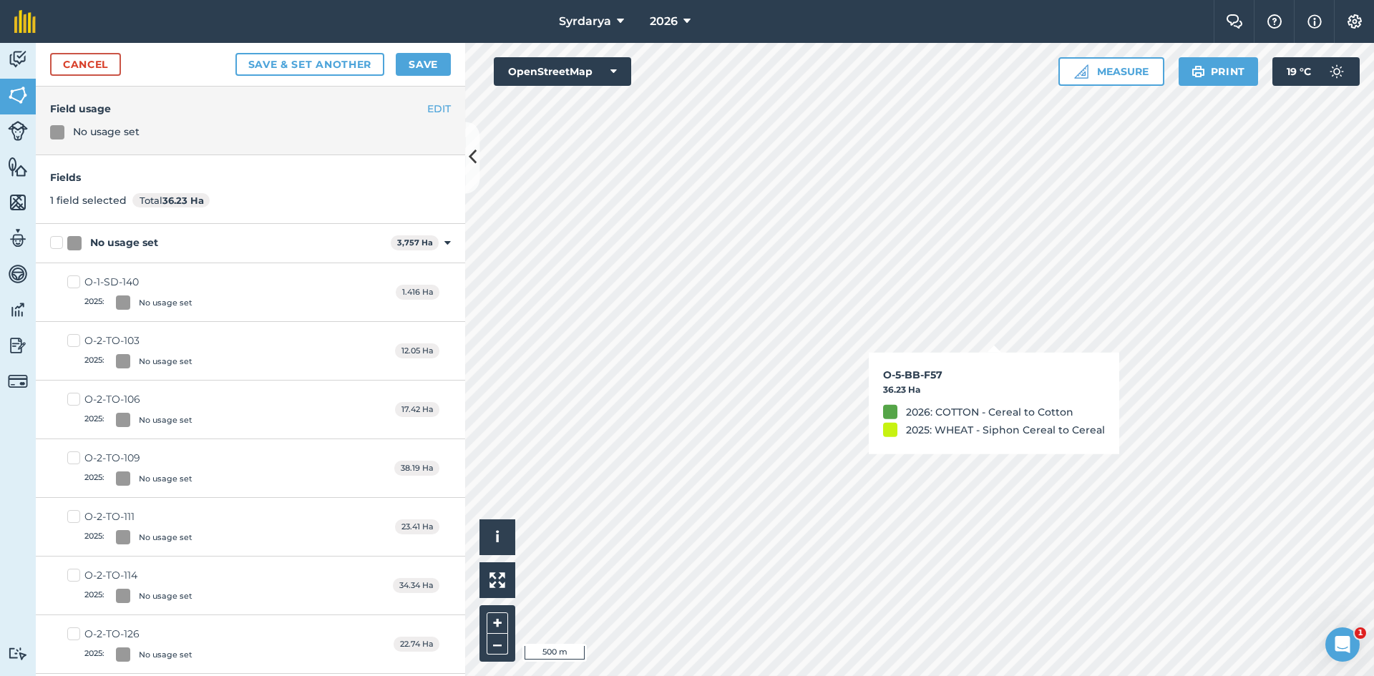
checkbox input "false"
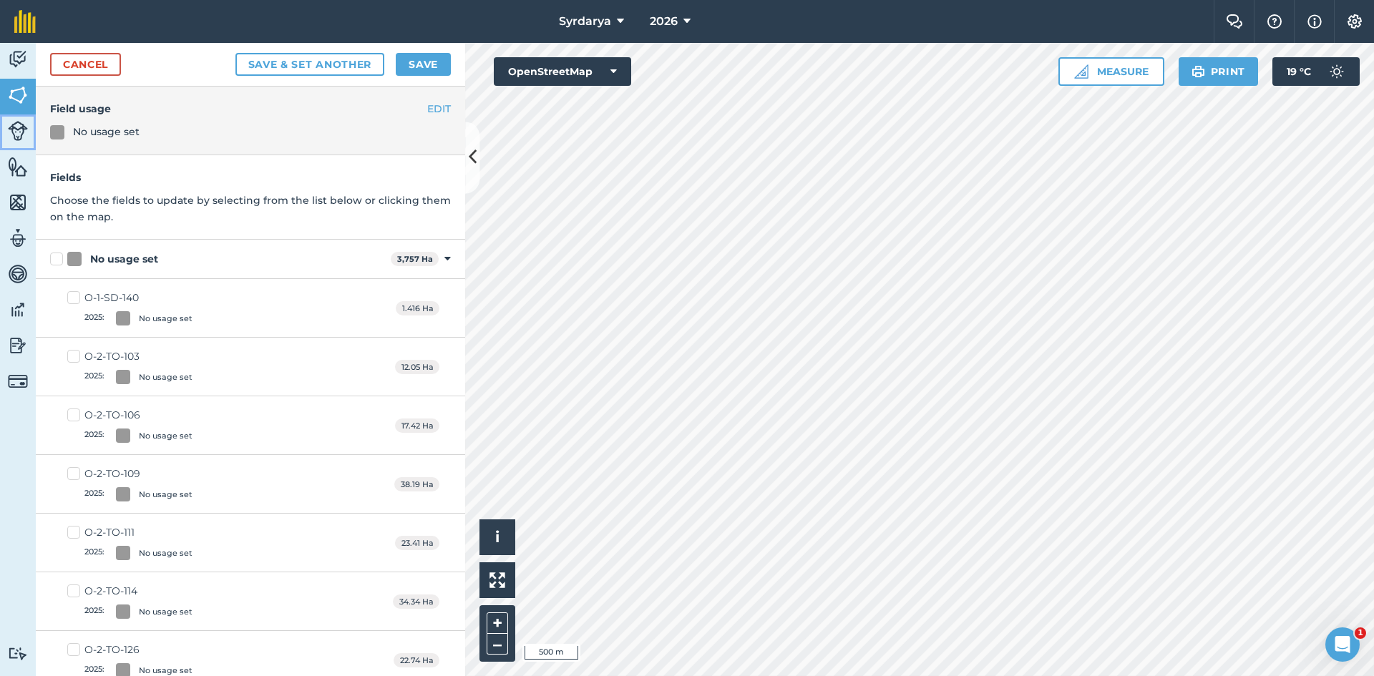
drag, startPoint x: 14, startPoint y: 132, endPoint x: 14, endPoint y: 147, distance: 15.0
click at [14, 132] on img at bounding box center [18, 131] width 20 height 20
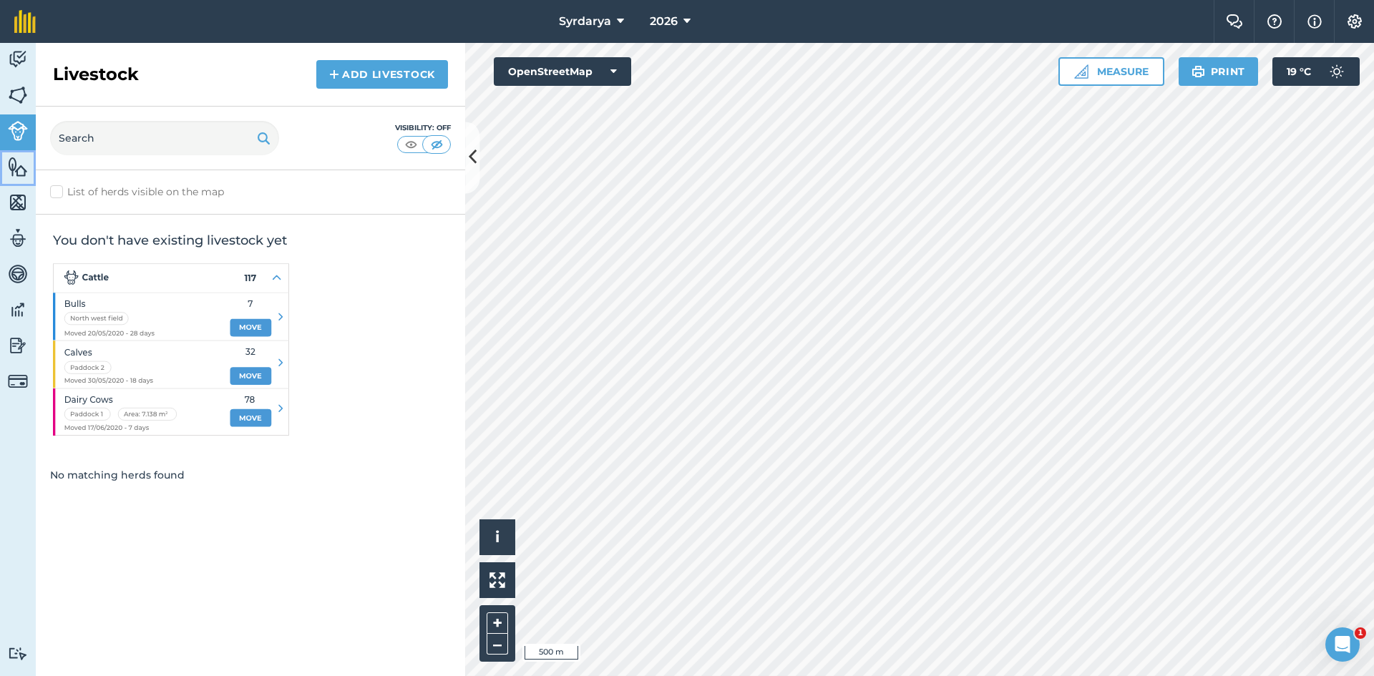
click at [17, 169] on img at bounding box center [18, 166] width 20 height 21
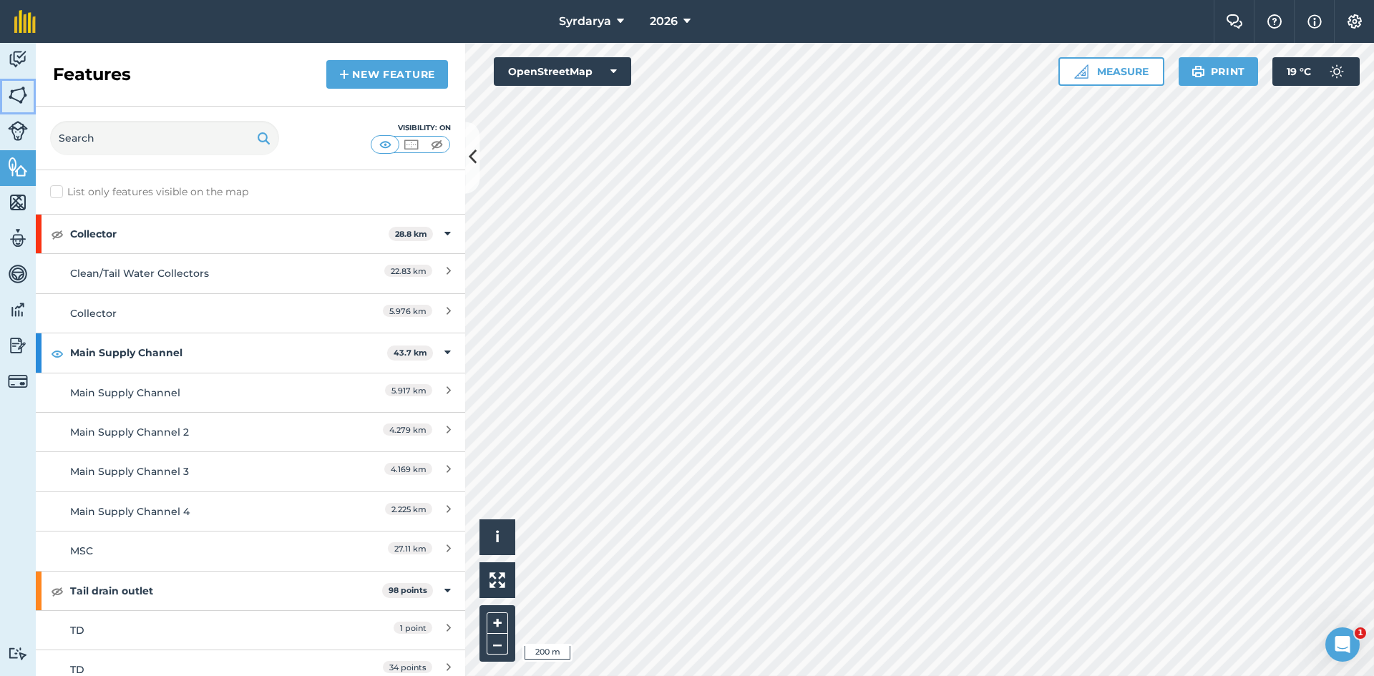
click at [19, 98] on img at bounding box center [18, 94] width 20 height 21
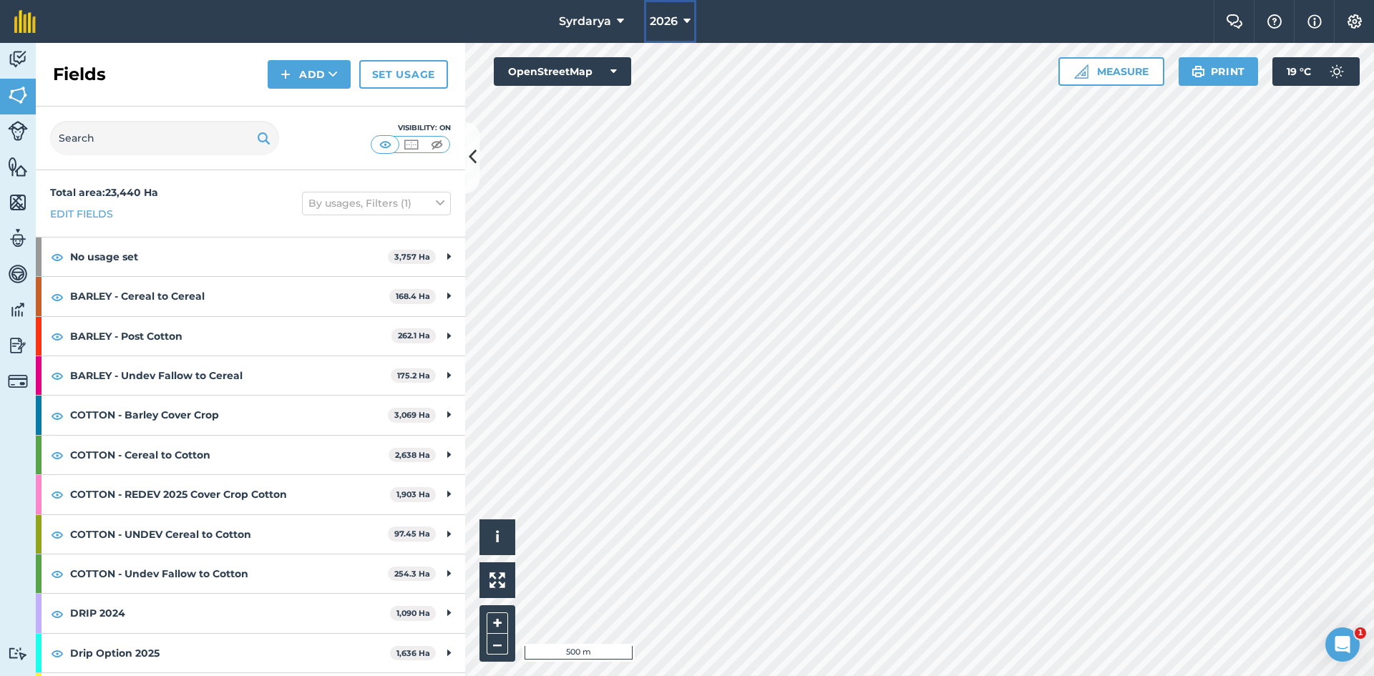
click at [664, 16] on span "2026" at bounding box center [664, 21] width 28 height 17
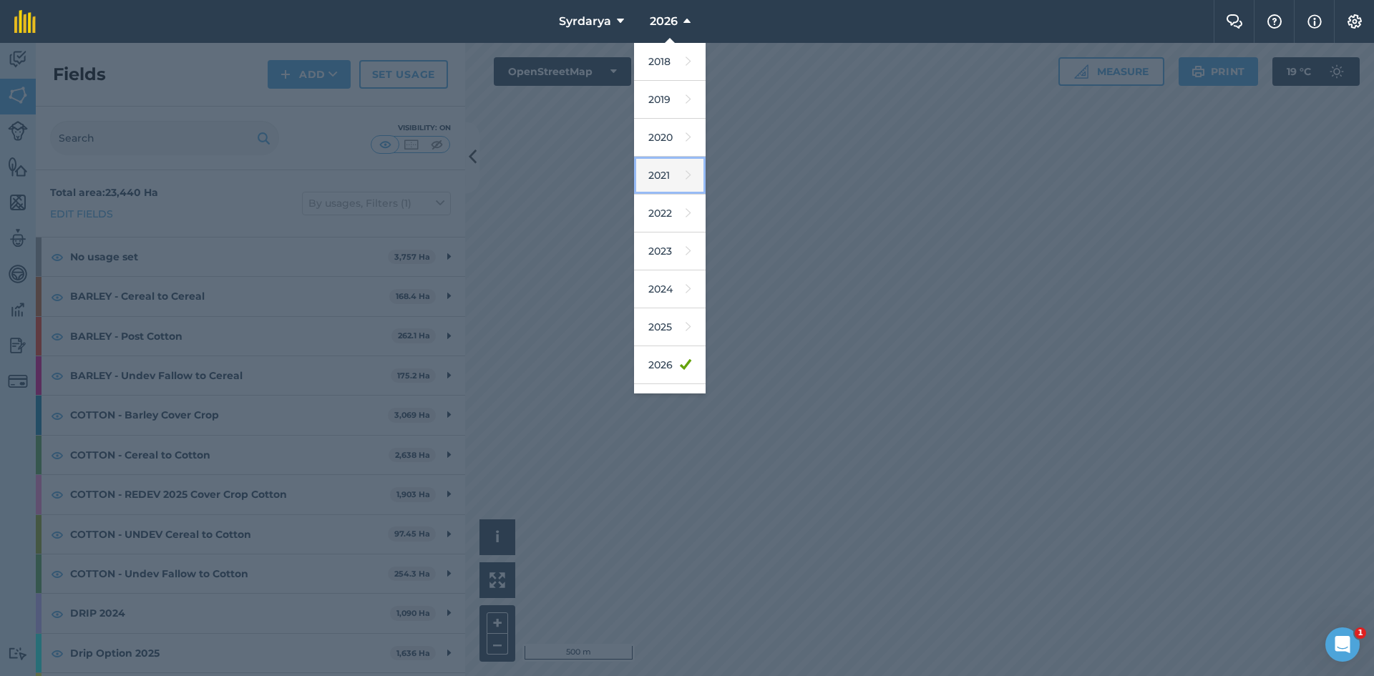
click at [668, 166] on link "2021" at bounding box center [670, 176] width 72 height 38
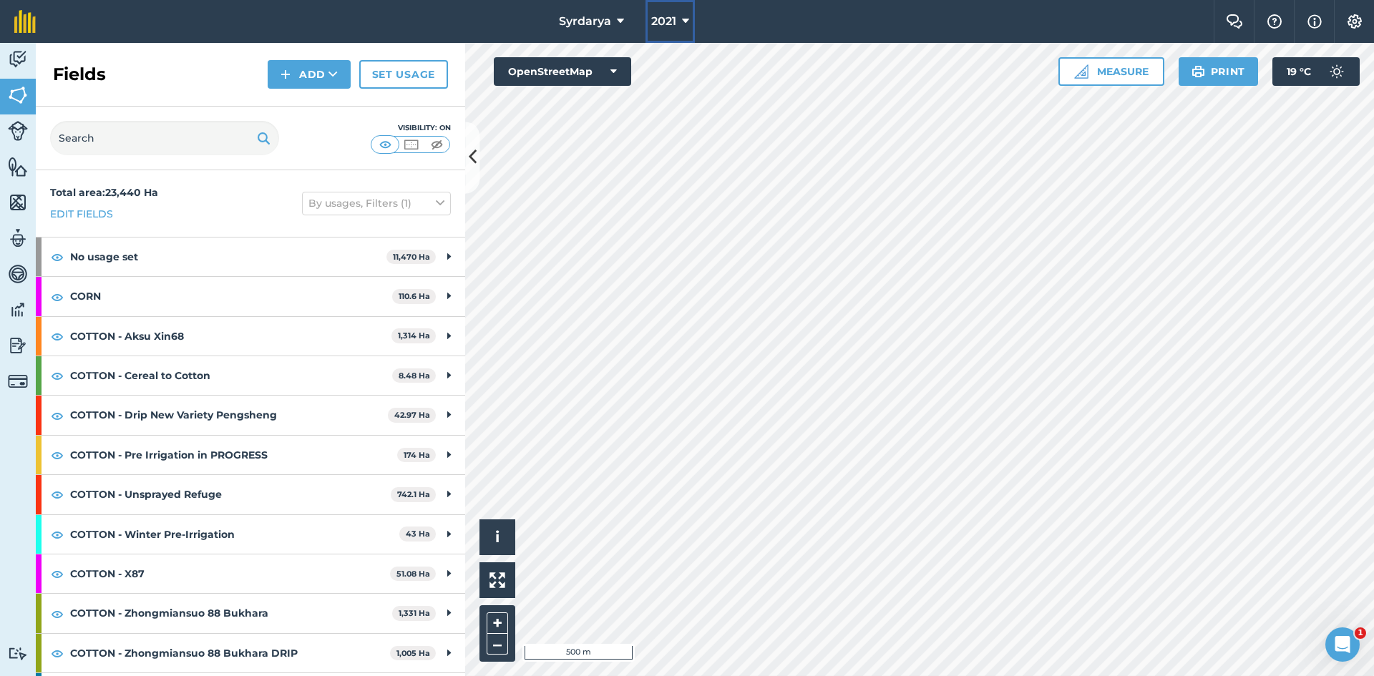
click at [681, 15] on button "2021" at bounding box center [669, 21] width 49 height 43
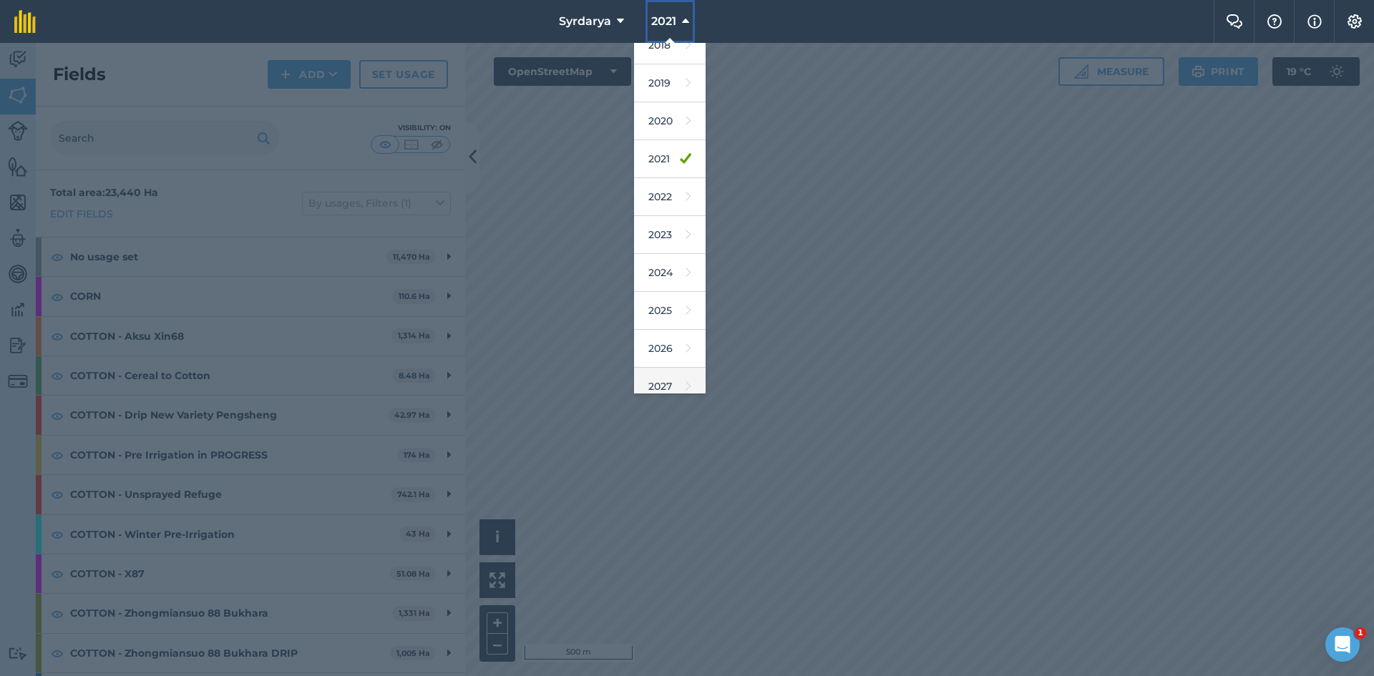
scroll to position [29, 0]
click at [664, 338] on link "2026" at bounding box center [670, 337] width 72 height 38
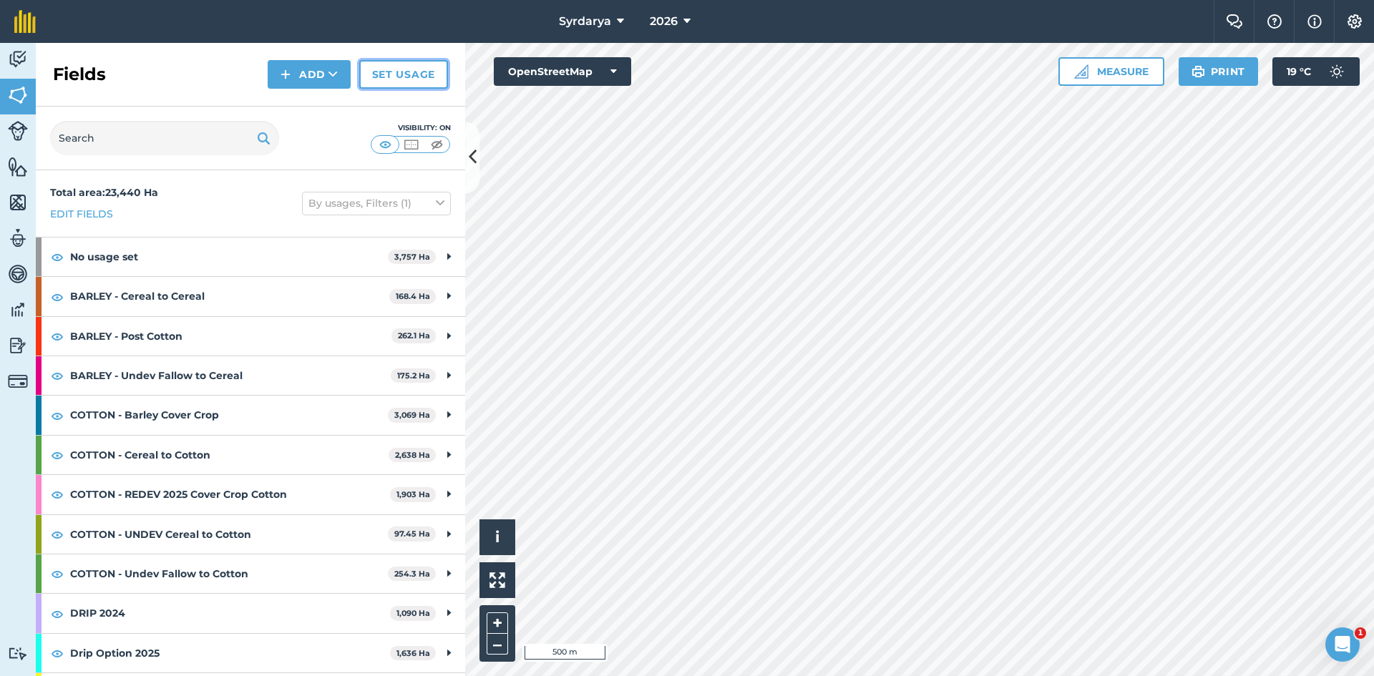
click at [412, 69] on link "Set usage" at bounding box center [403, 74] width 89 height 29
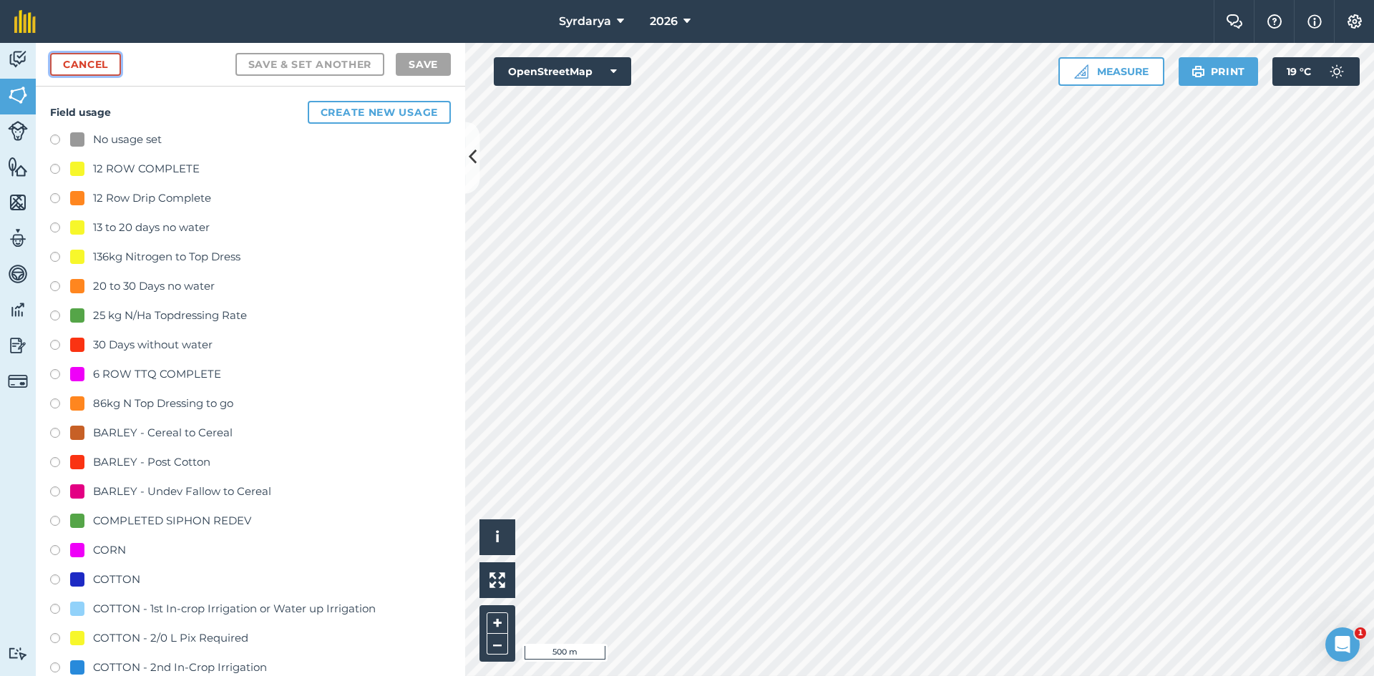
click at [97, 64] on link "Cancel" at bounding box center [85, 64] width 71 height 23
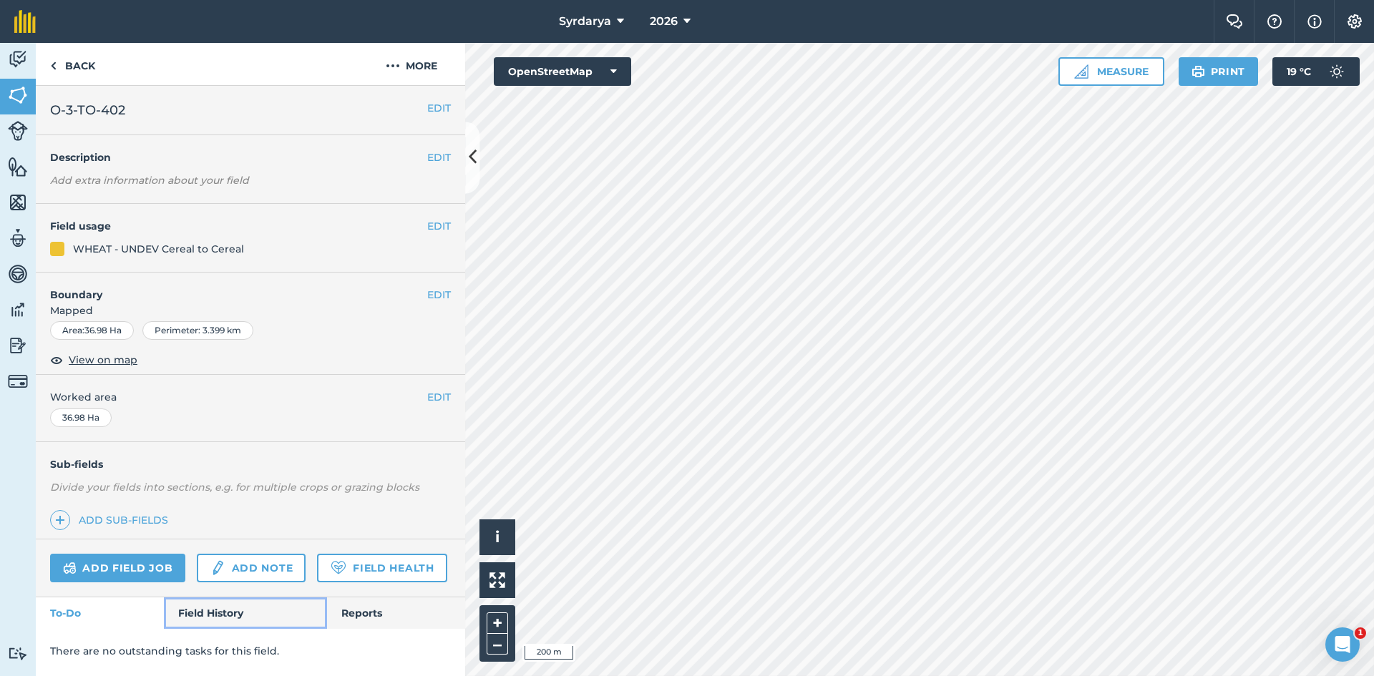
click at [216, 522] on link "Field History" at bounding box center [245, 613] width 162 height 31
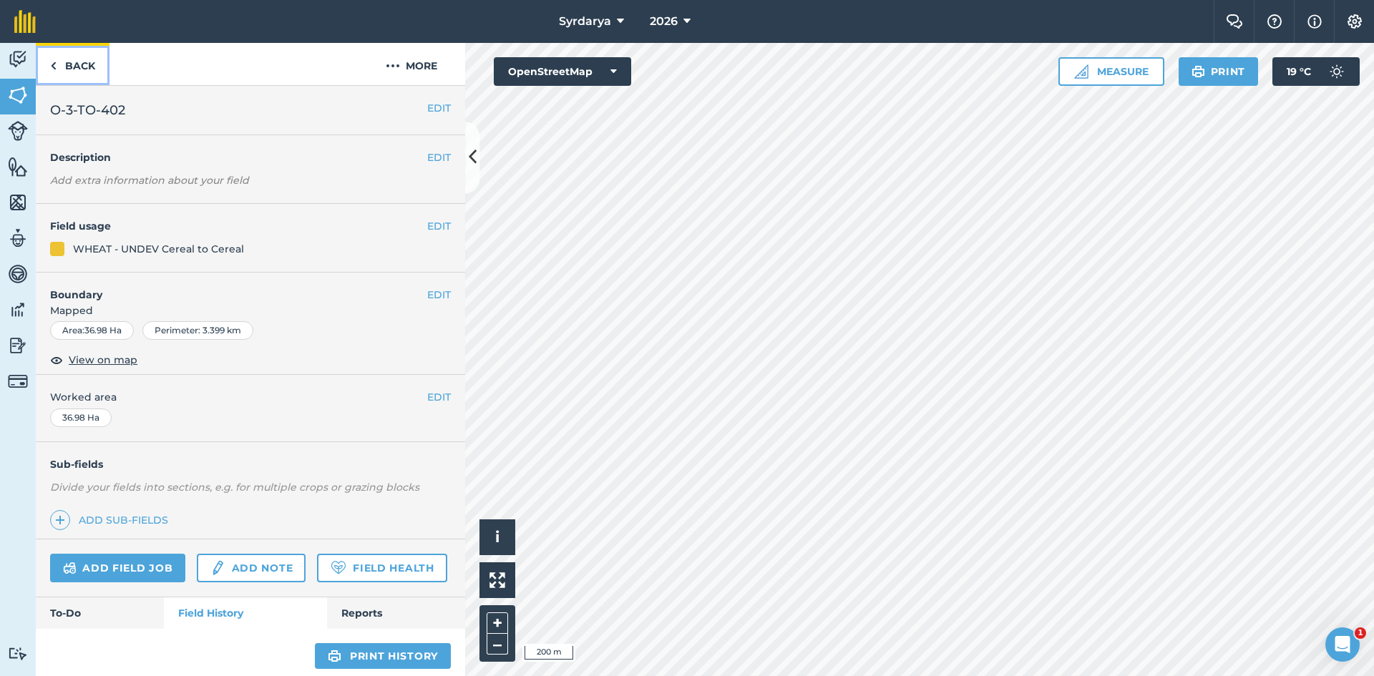
click at [52, 72] on img at bounding box center [53, 65] width 6 height 17
